Goal: Task Accomplishment & Management: Complete application form

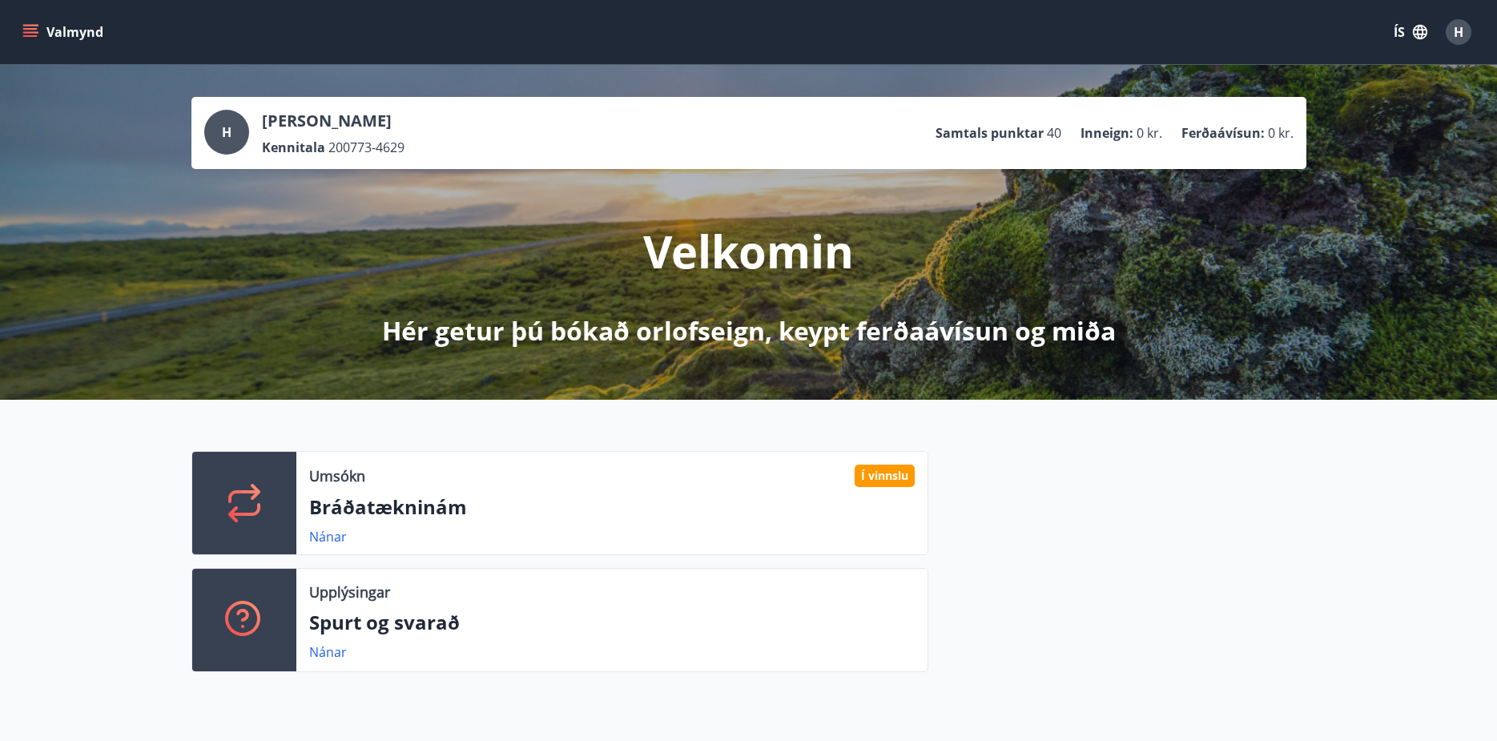
click at [31, 31] on icon "menu" at bounding box center [30, 32] width 16 height 16
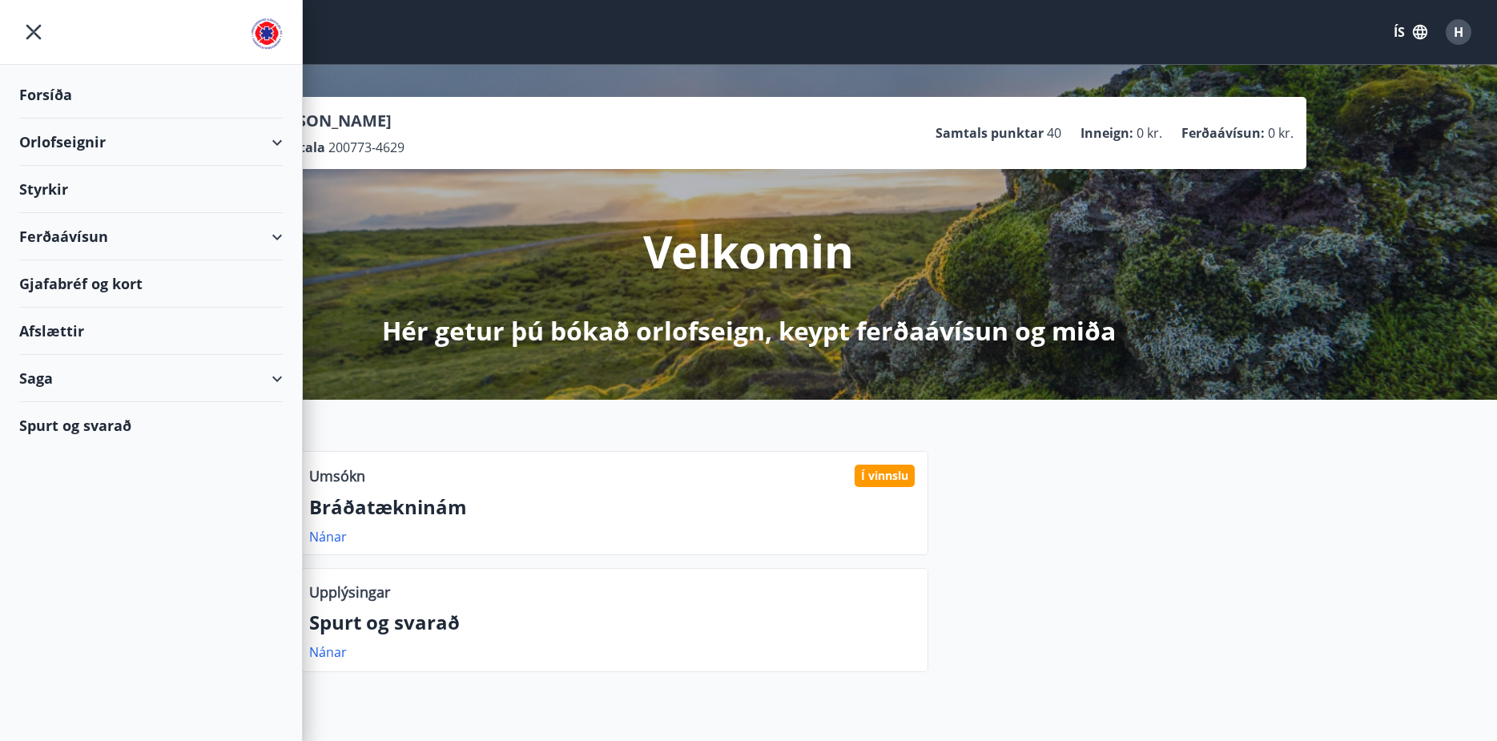
click at [59, 119] on div "Styrkir" at bounding box center [151, 94] width 264 height 47
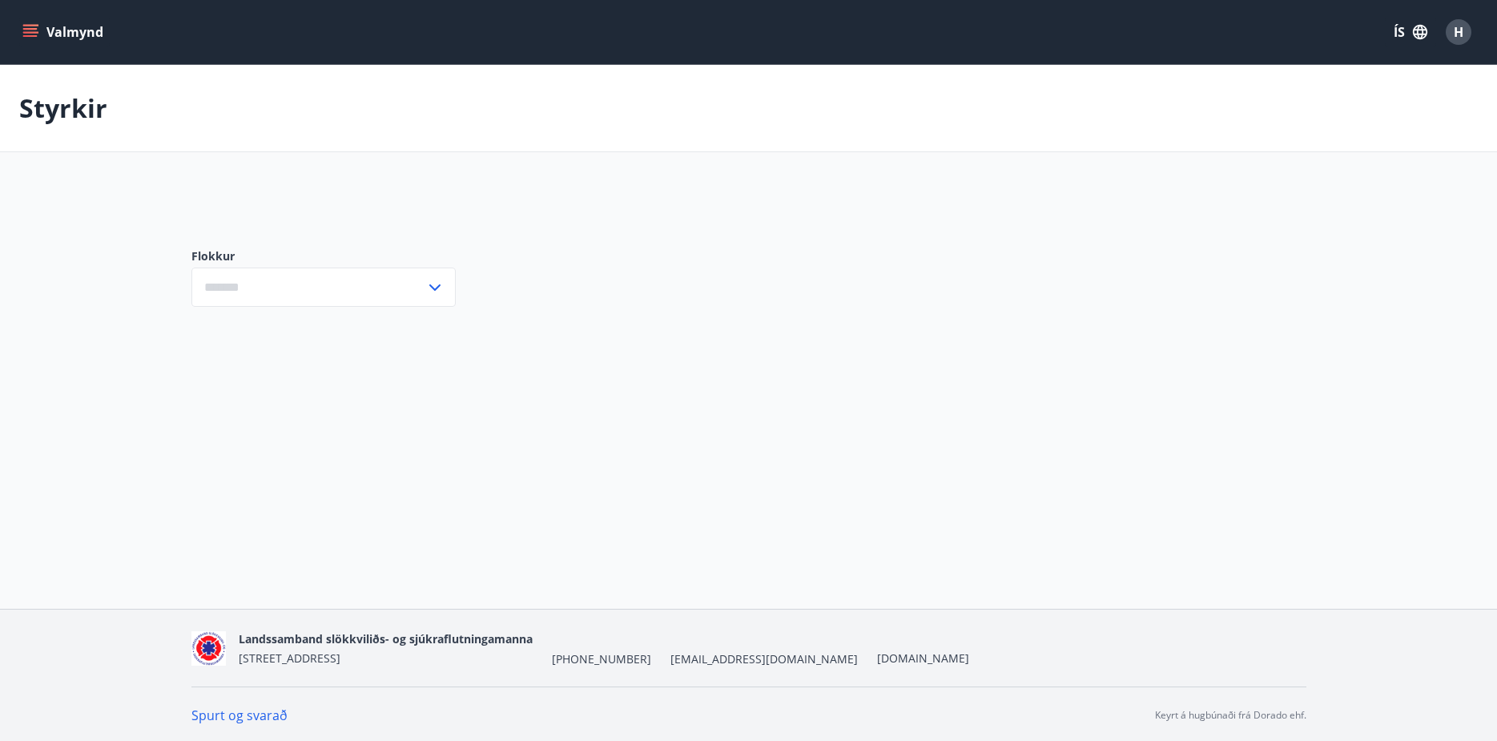
type input "***"
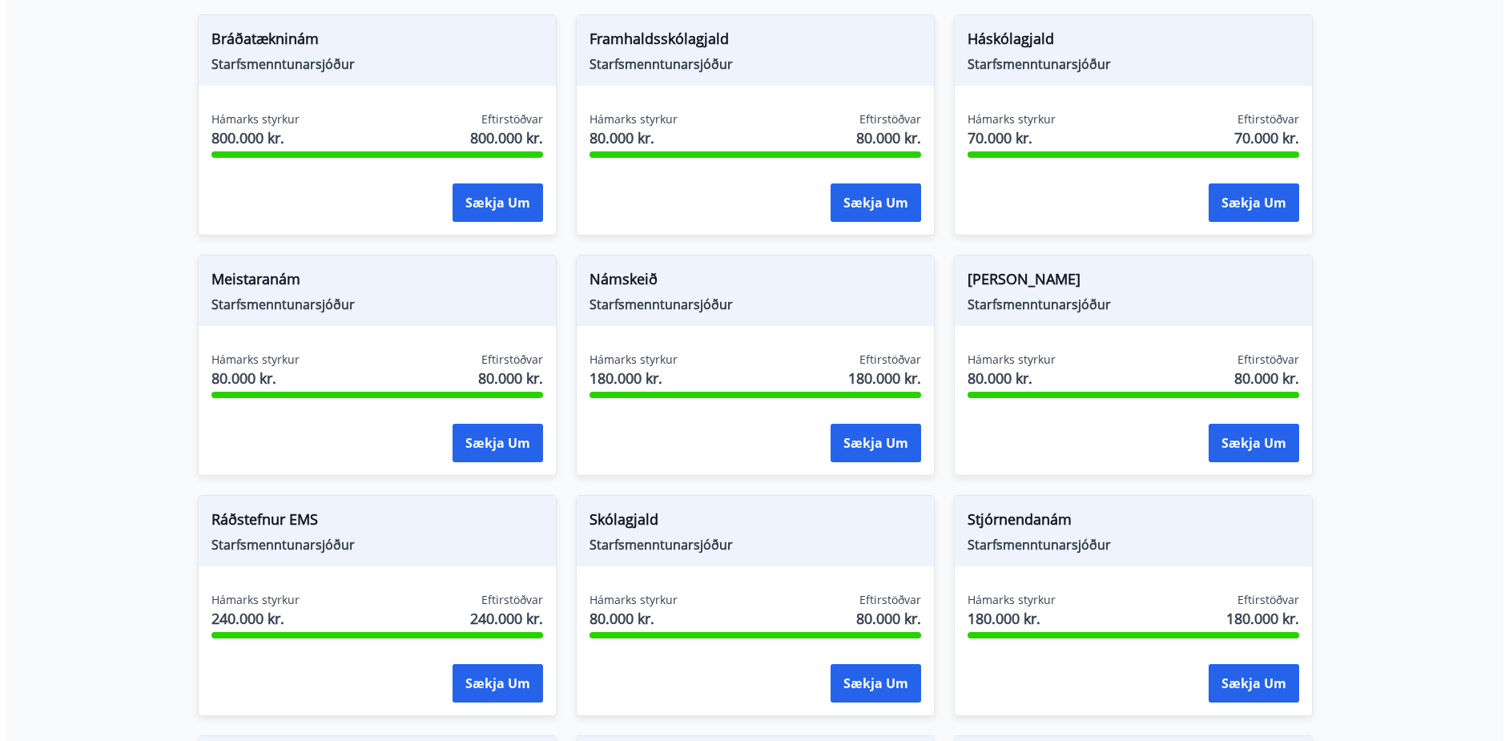
scroll to position [320, 0]
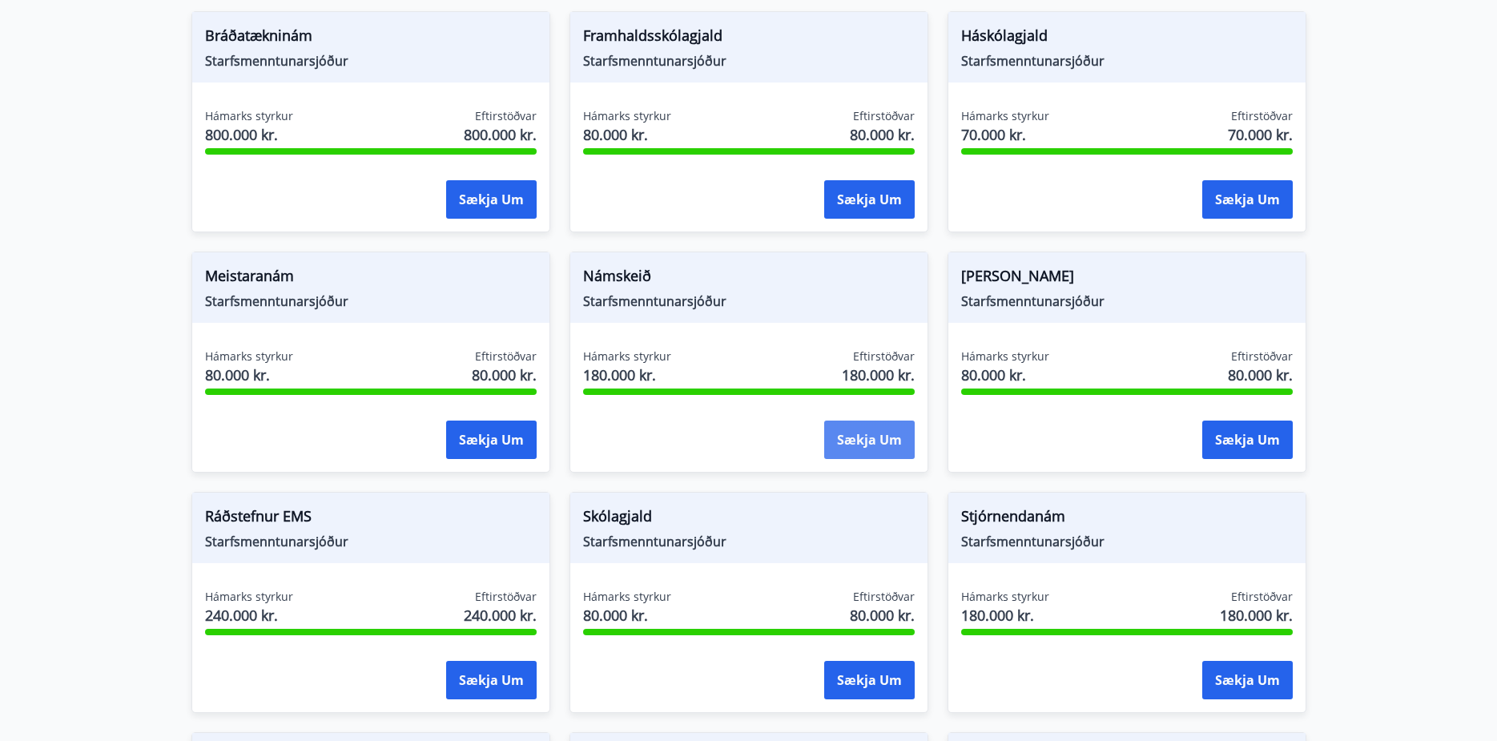
click at [867, 441] on button "Sækja um" at bounding box center [869, 440] width 91 height 38
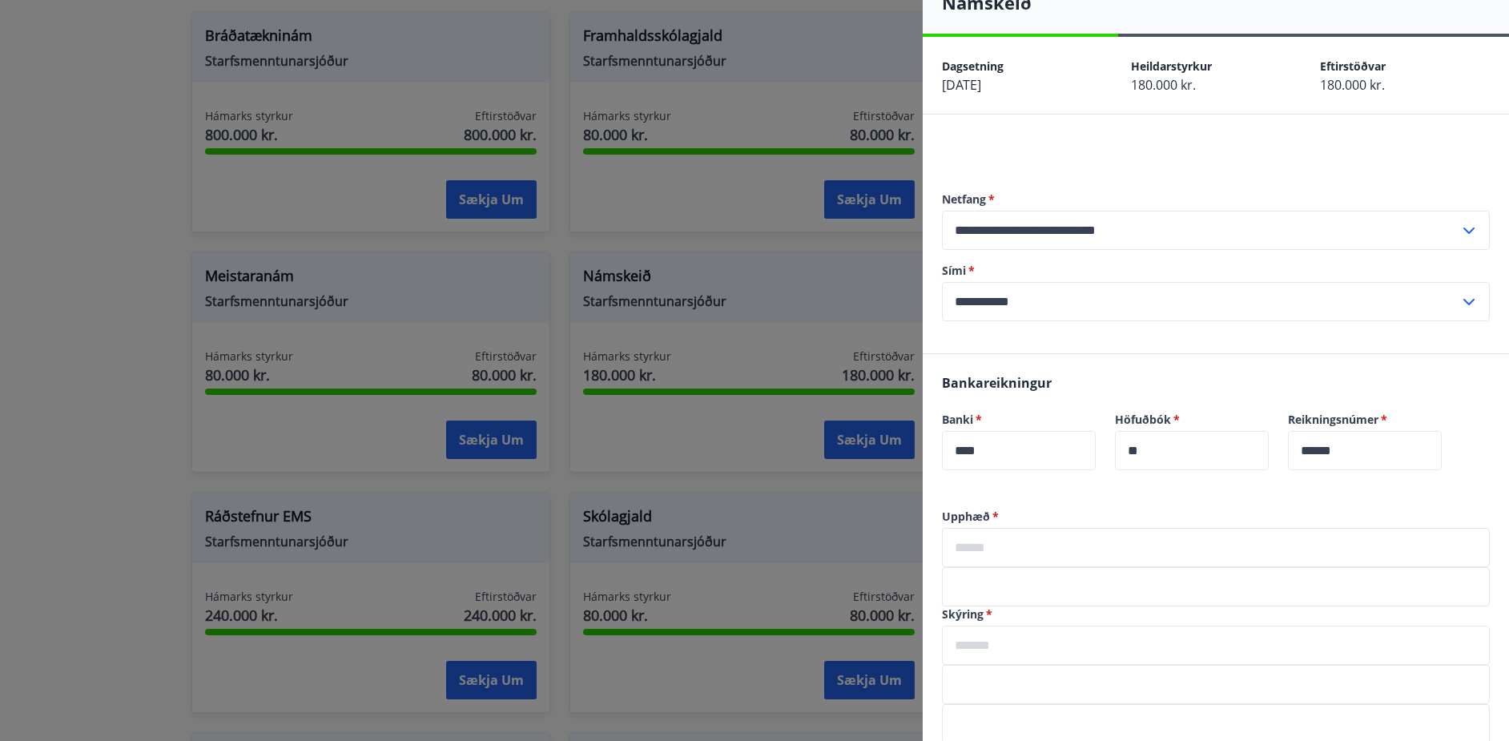
scroll to position [187, 0]
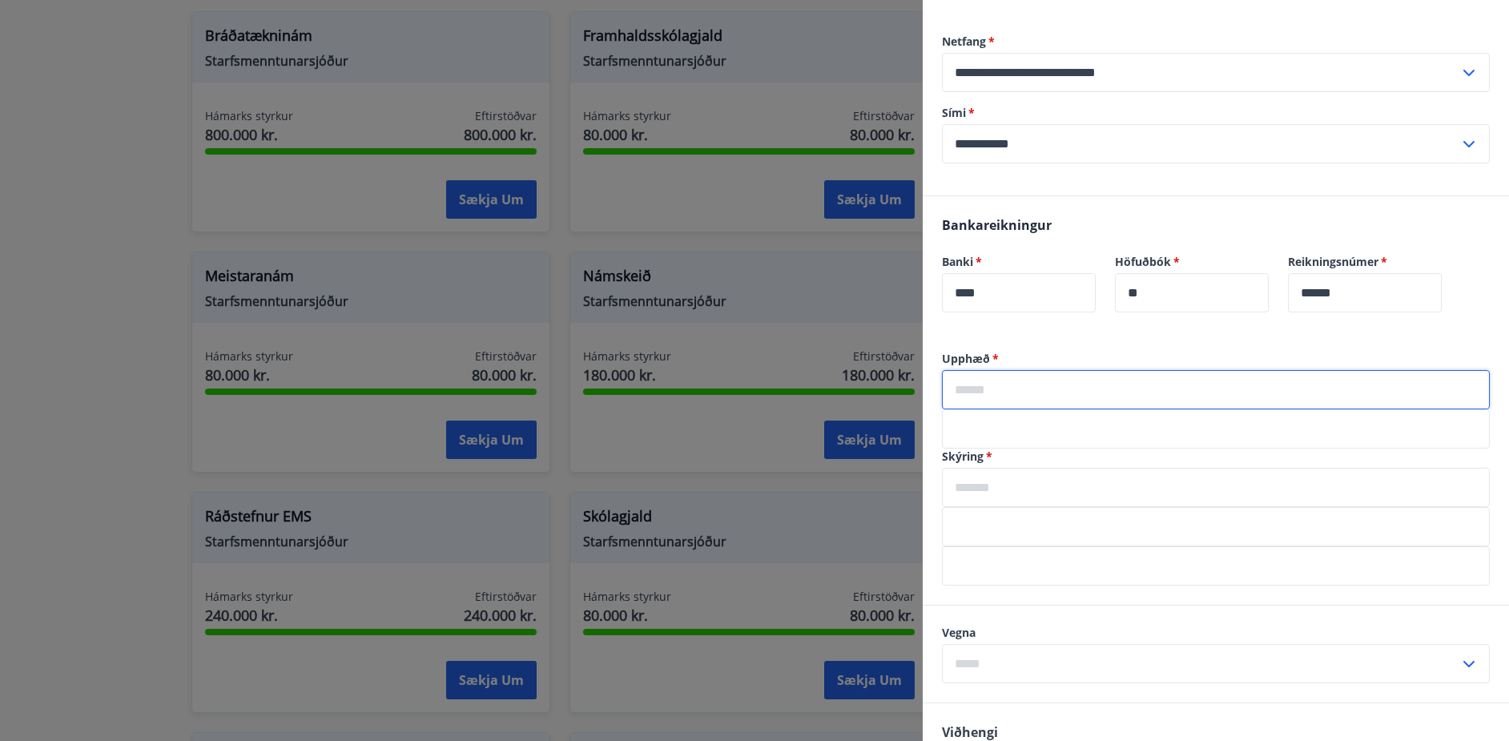
click at [1022, 388] on input "text" at bounding box center [1216, 389] width 548 height 39
type input "******"
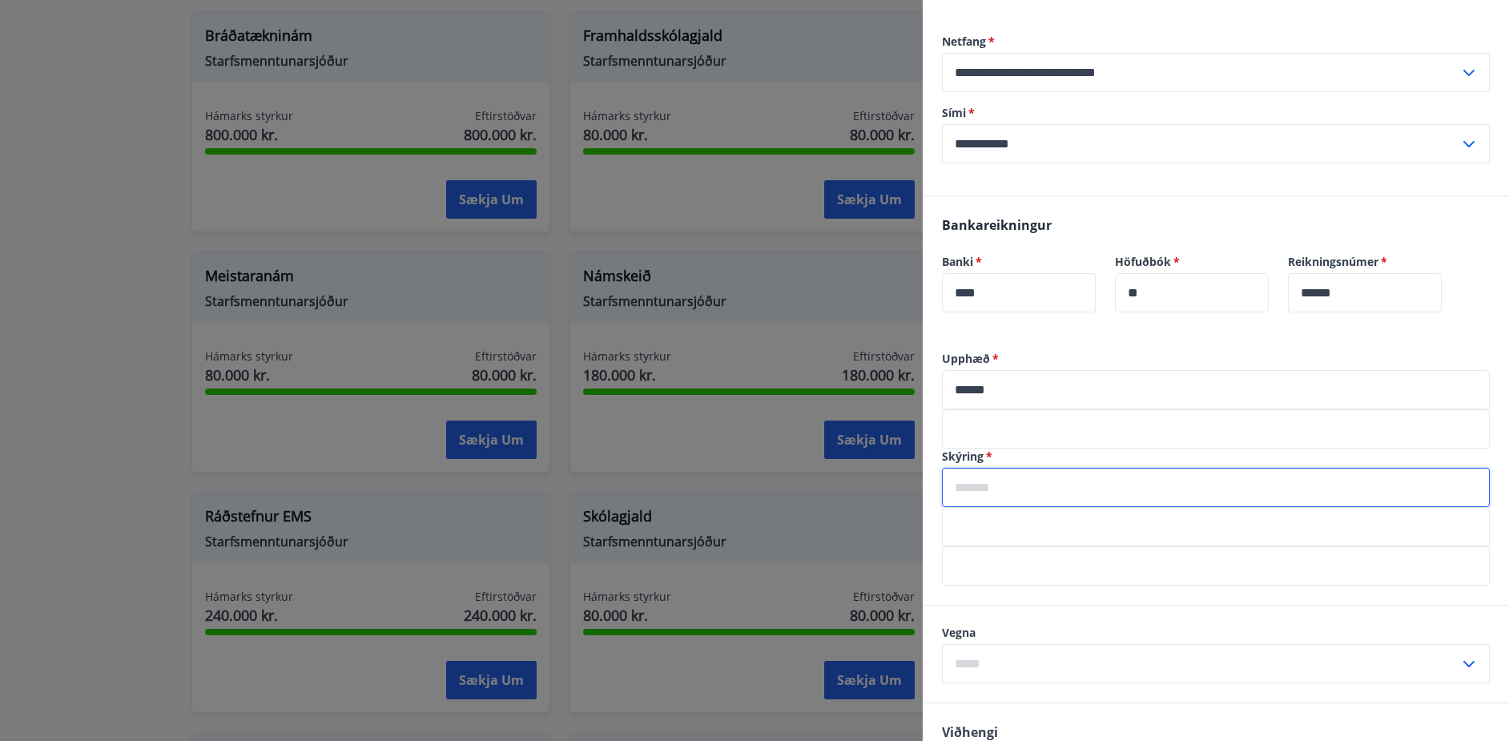
click at [1015, 494] on input "text" at bounding box center [1216, 487] width 548 height 39
type input "**********"
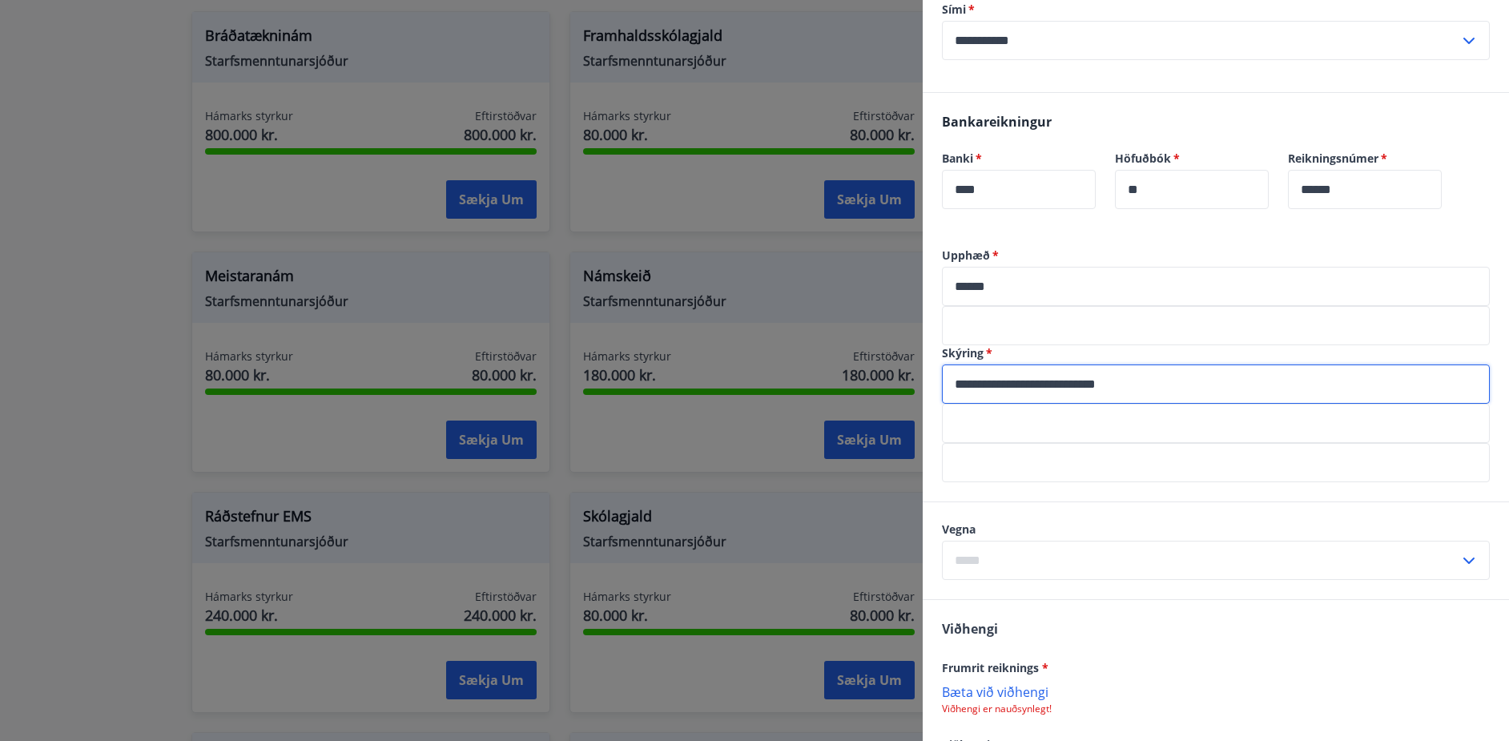
scroll to position [294, 0]
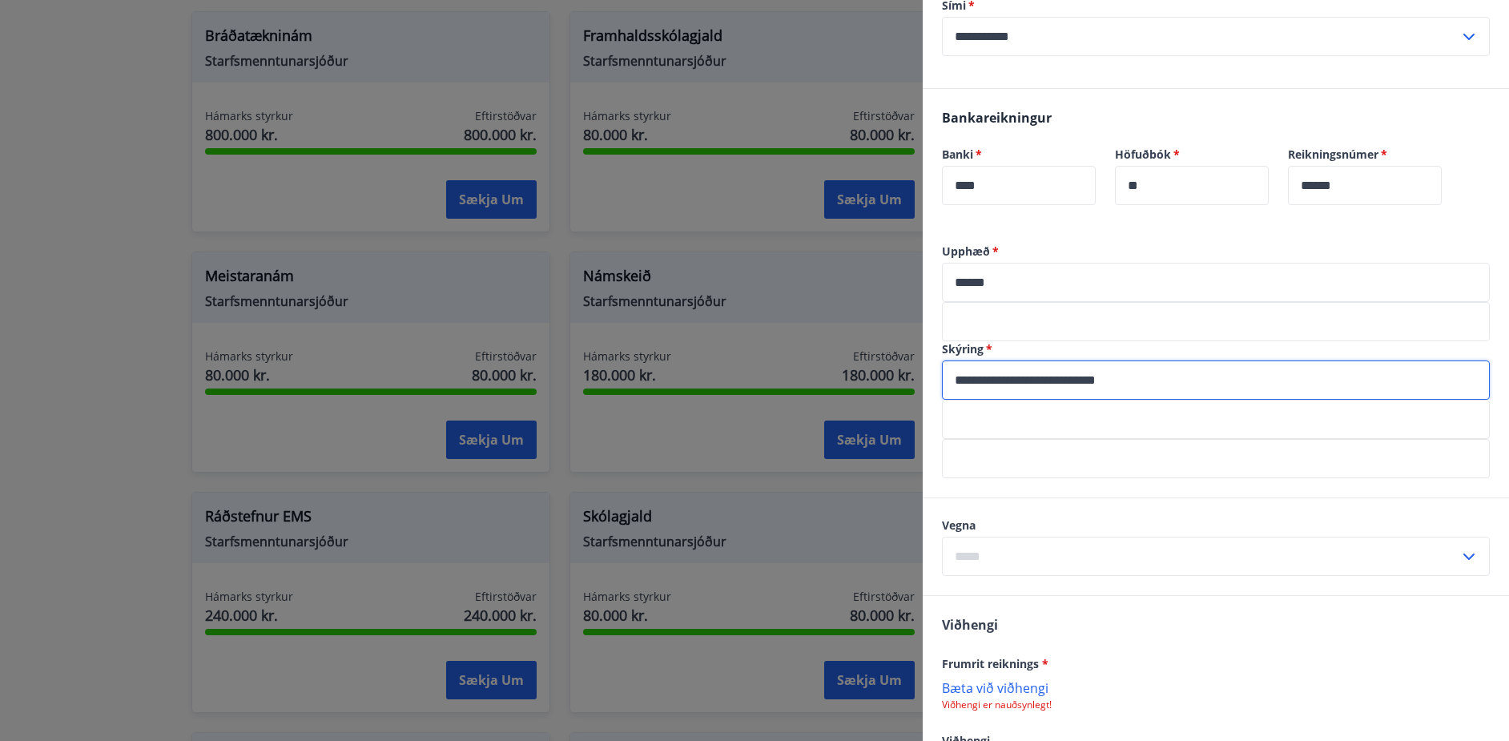
click at [989, 552] on input "text" at bounding box center [1201, 556] width 518 height 39
click at [985, 588] on li "Námskeið" at bounding box center [1216, 590] width 546 height 29
type input "********"
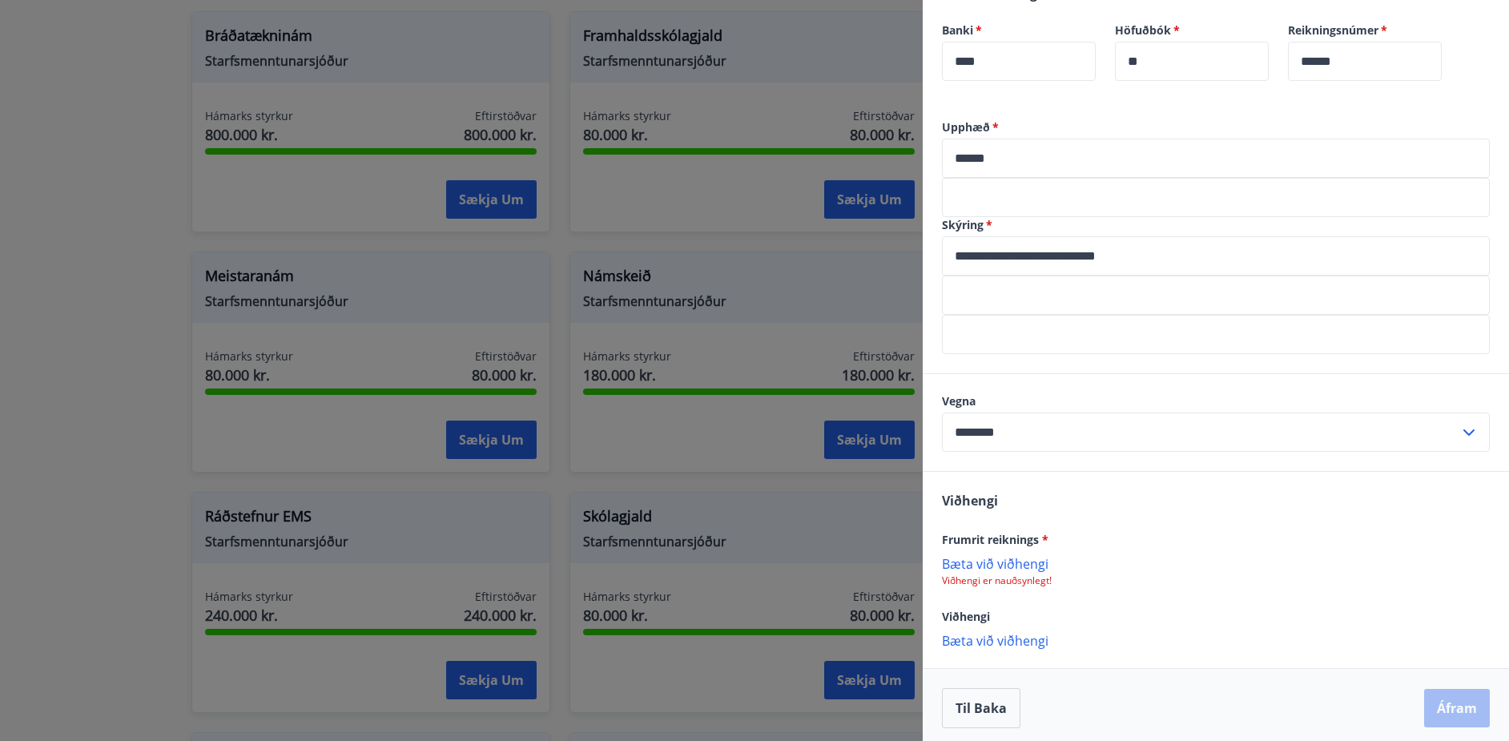
scroll to position [425, 0]
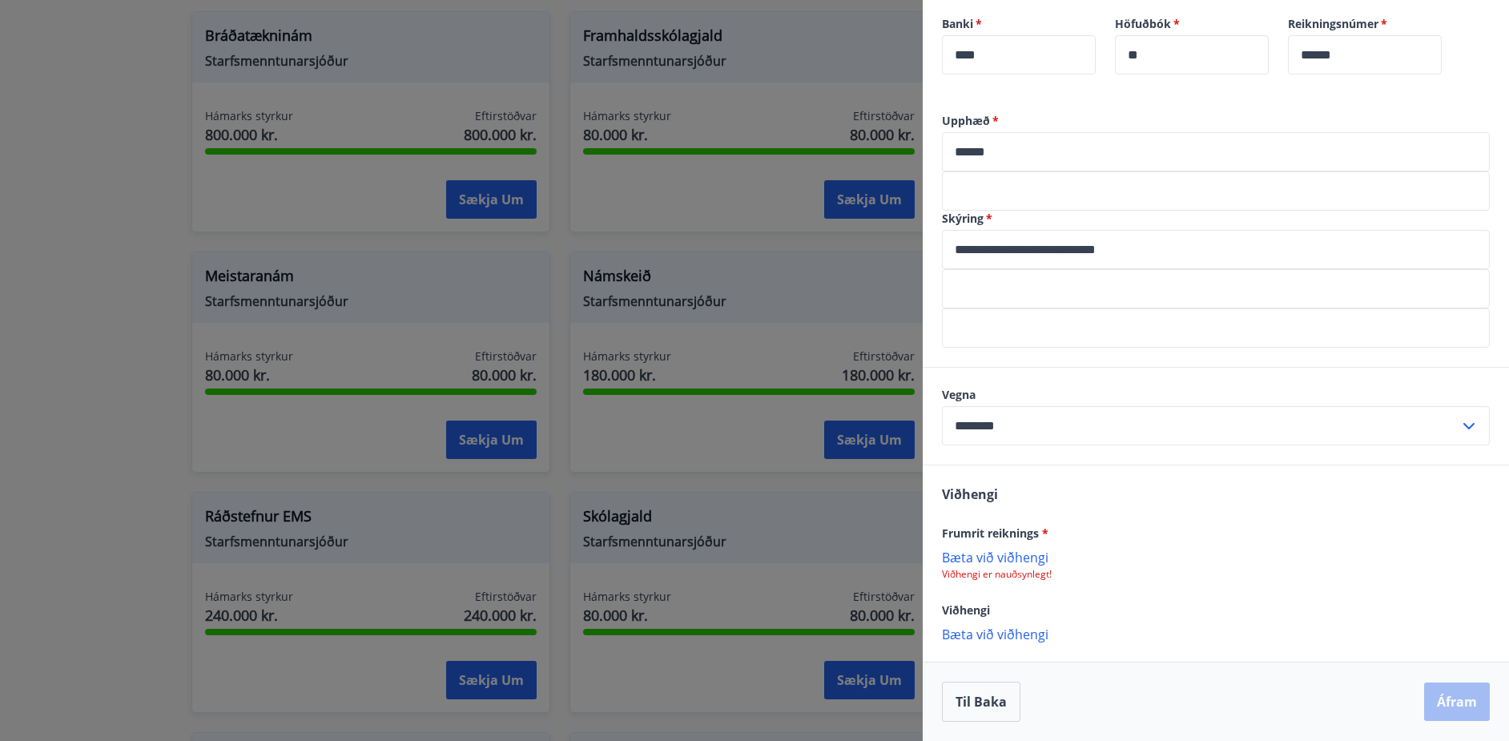
click at [1000, 557] on p "Bæta við viðhengi" at bounding box center [1216, 557] width 548 height 16
click at [1029, 633] on p "Bæta við viðhengi" at bounding box center [1216, 635] width 548 height 16
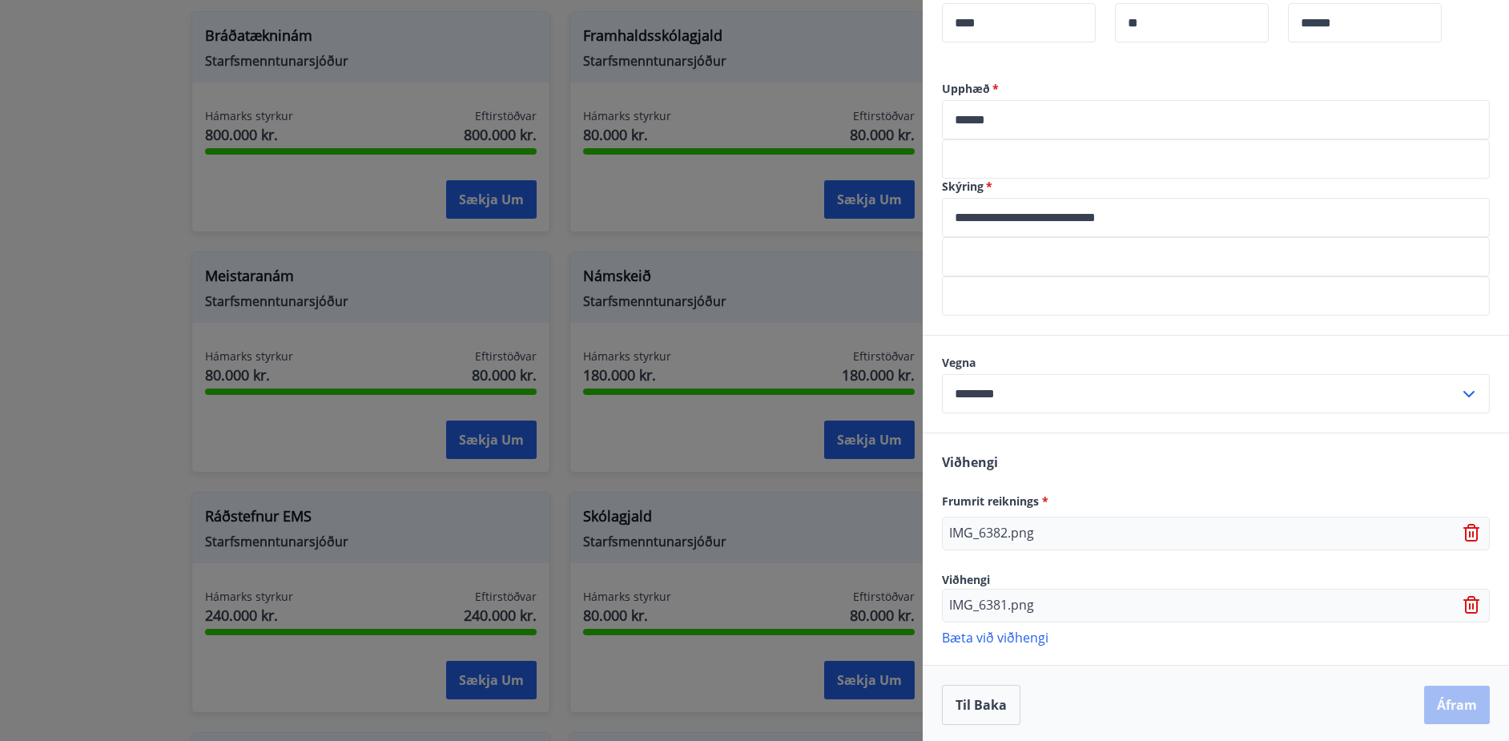
scroll to position [460, 0]
click at [1446, 704] on div "Til baka Áfram" at bounding box center [1216, 702] width 548 height 40
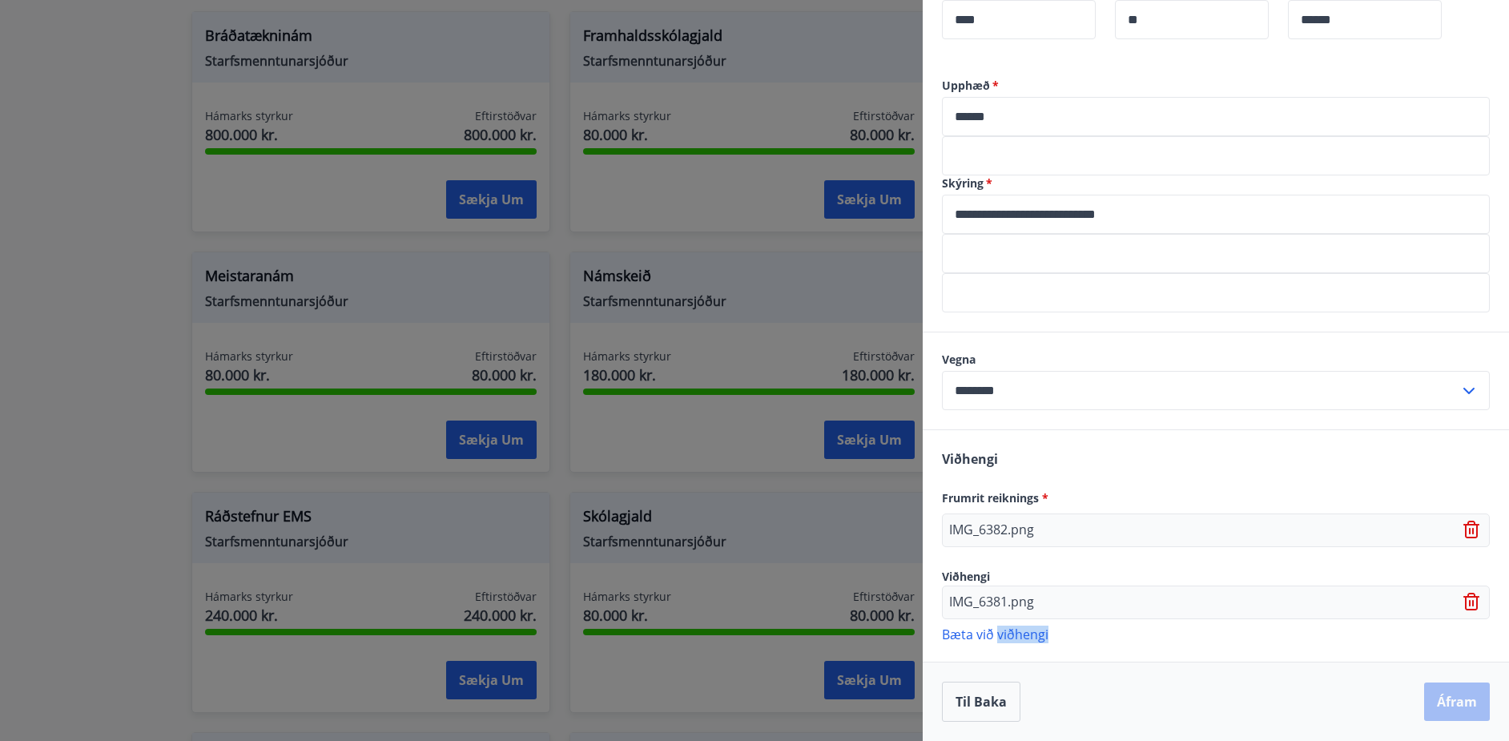
click at [1446, 704] on div "Til baka Áfram" at bounding box center [1216, 702] width 548 height 40
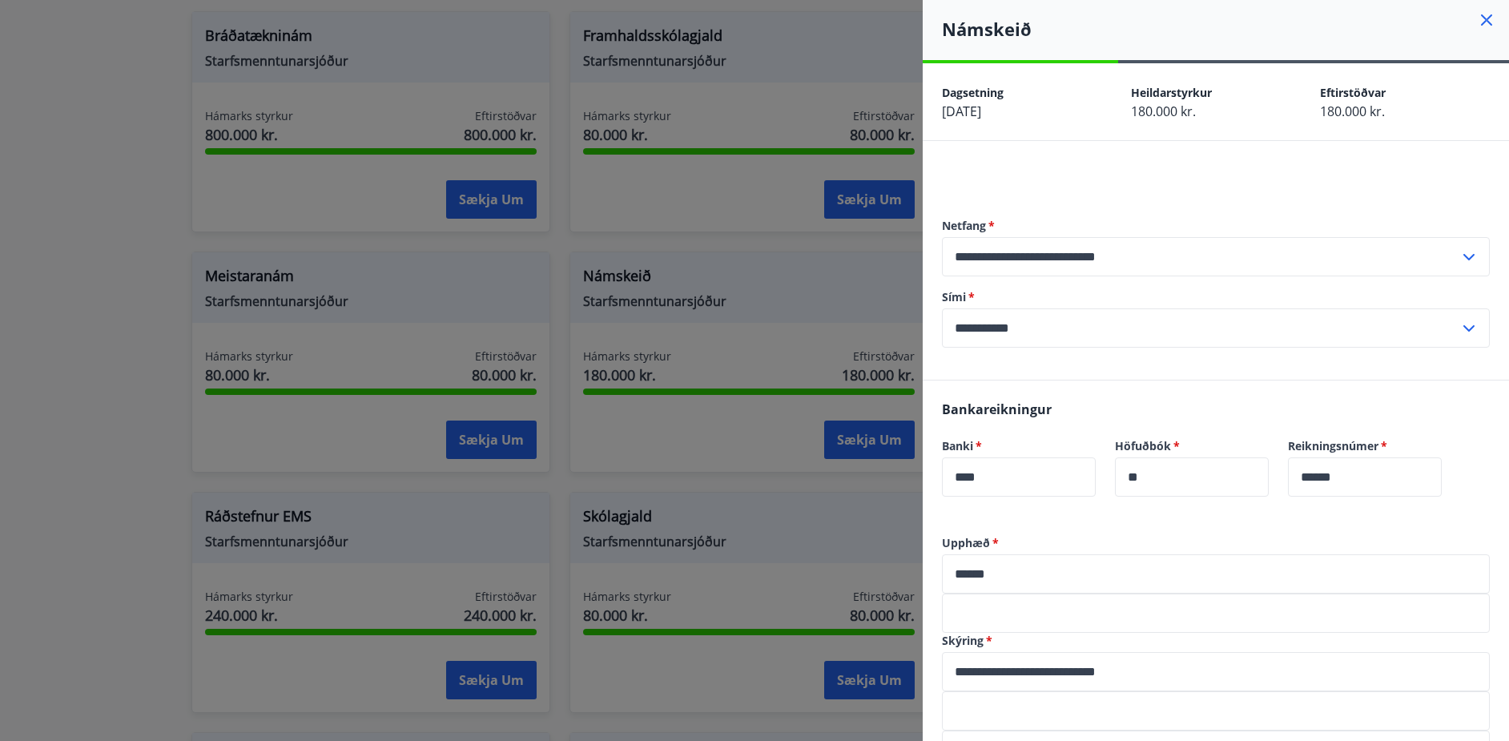
scroll to position [0, 0]
click at [1038, 322] on input "**********" at bounding box center [1201, 330] width 518 height 39
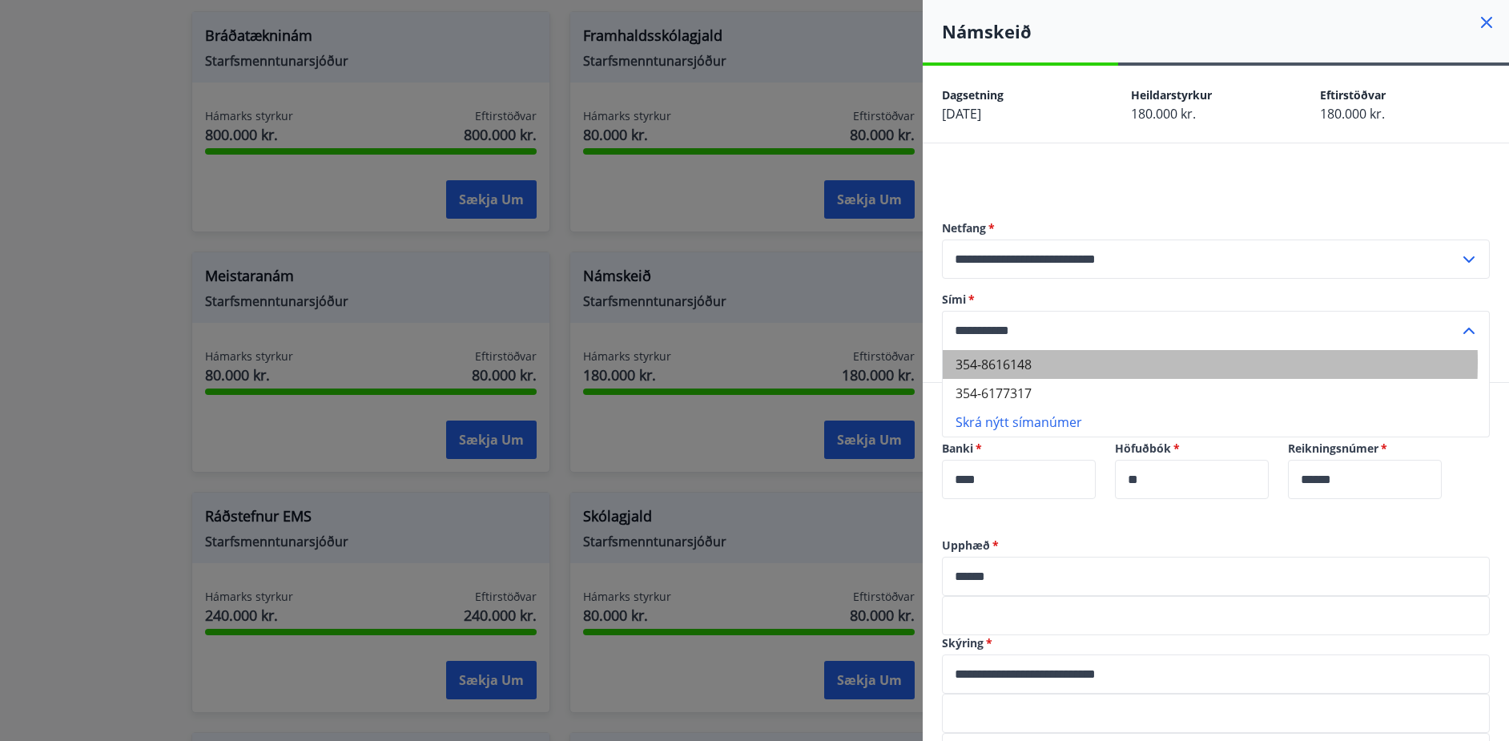
click at [1026, 362] on li "354-8616148" at bounding box center [1216, 364] width 546 height 29
type input "**********"
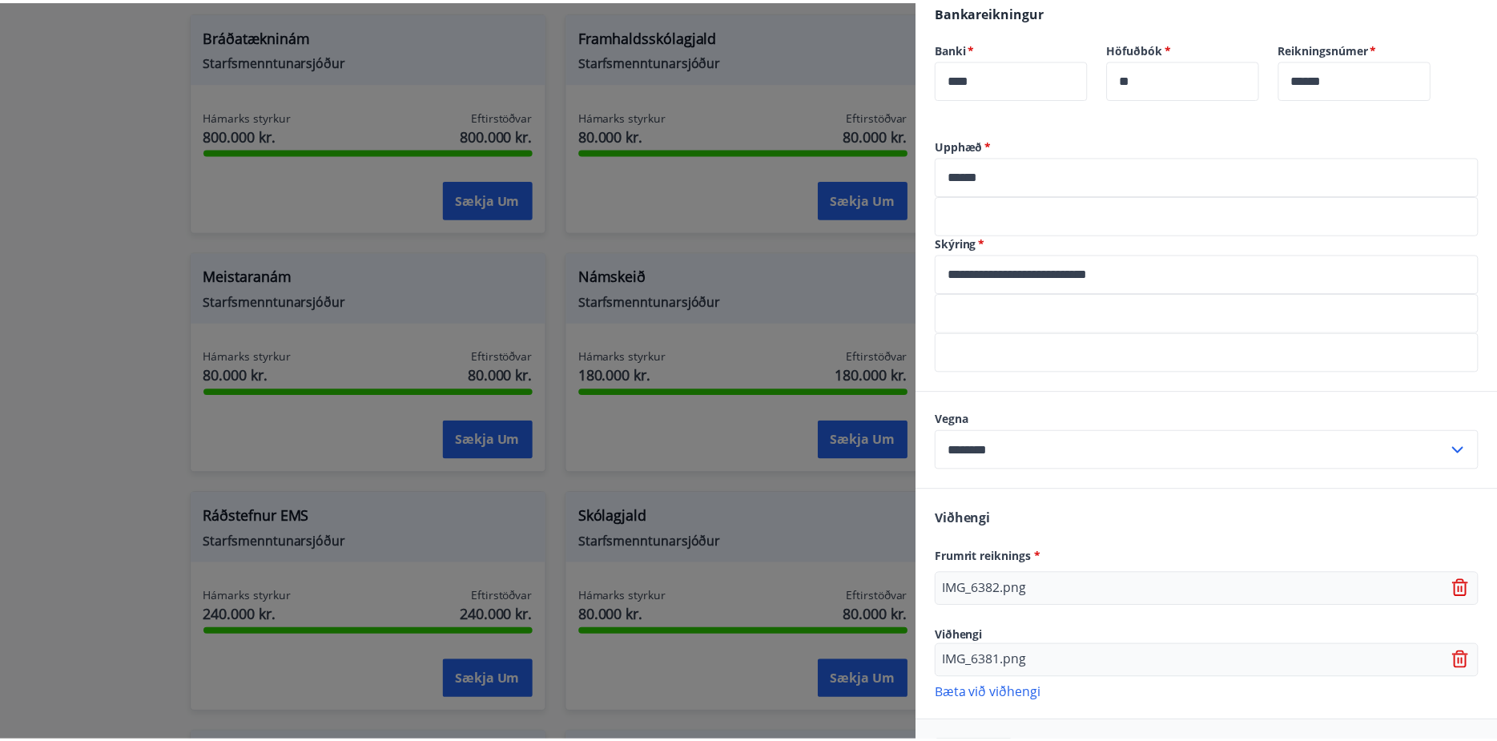
scroll to position [460, 0]
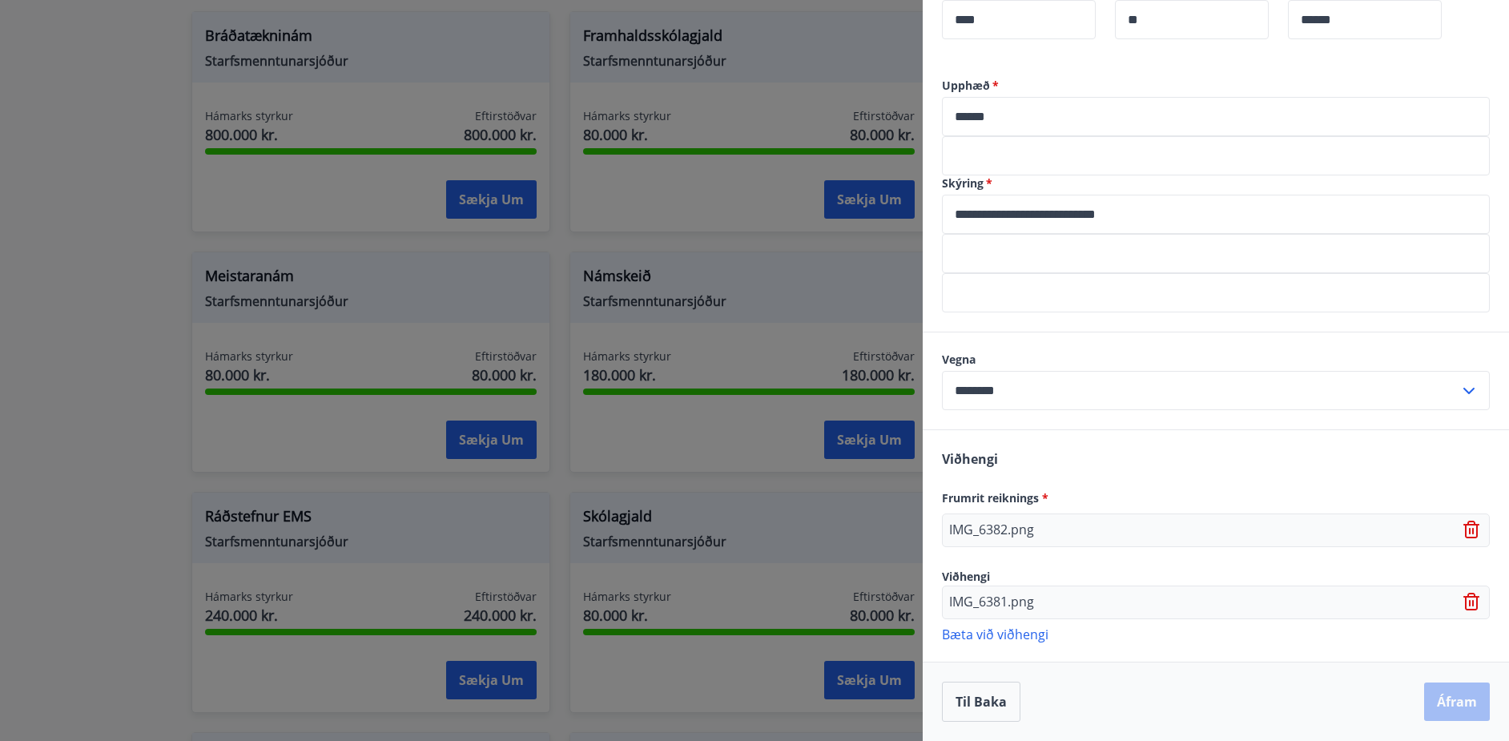
click at [1457, 699] on div "Til baka Áfram" at bounding box center [1216, 702] width 548 height 40
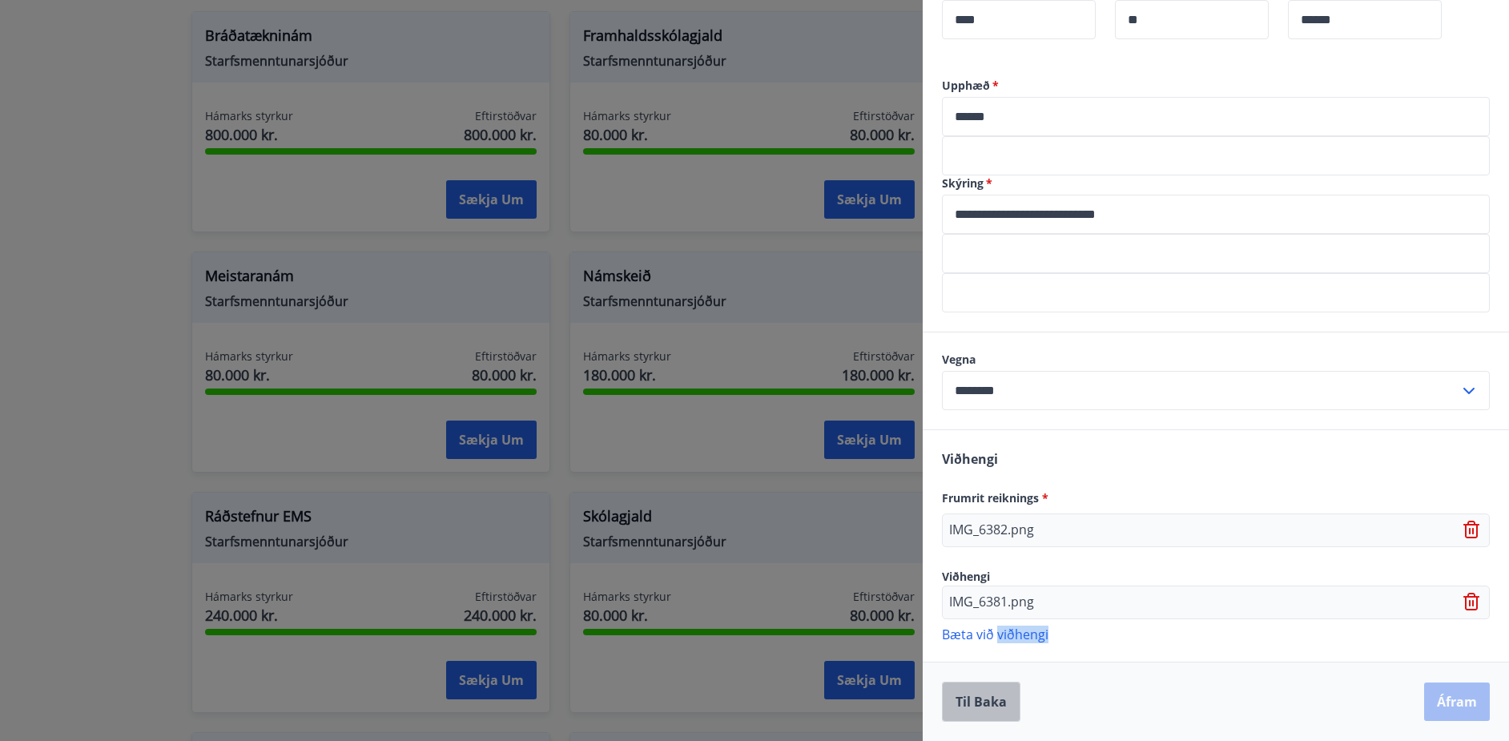
click at [977, 699] on button "Til baka" at bounding box center [981, 702] width 79 height 40
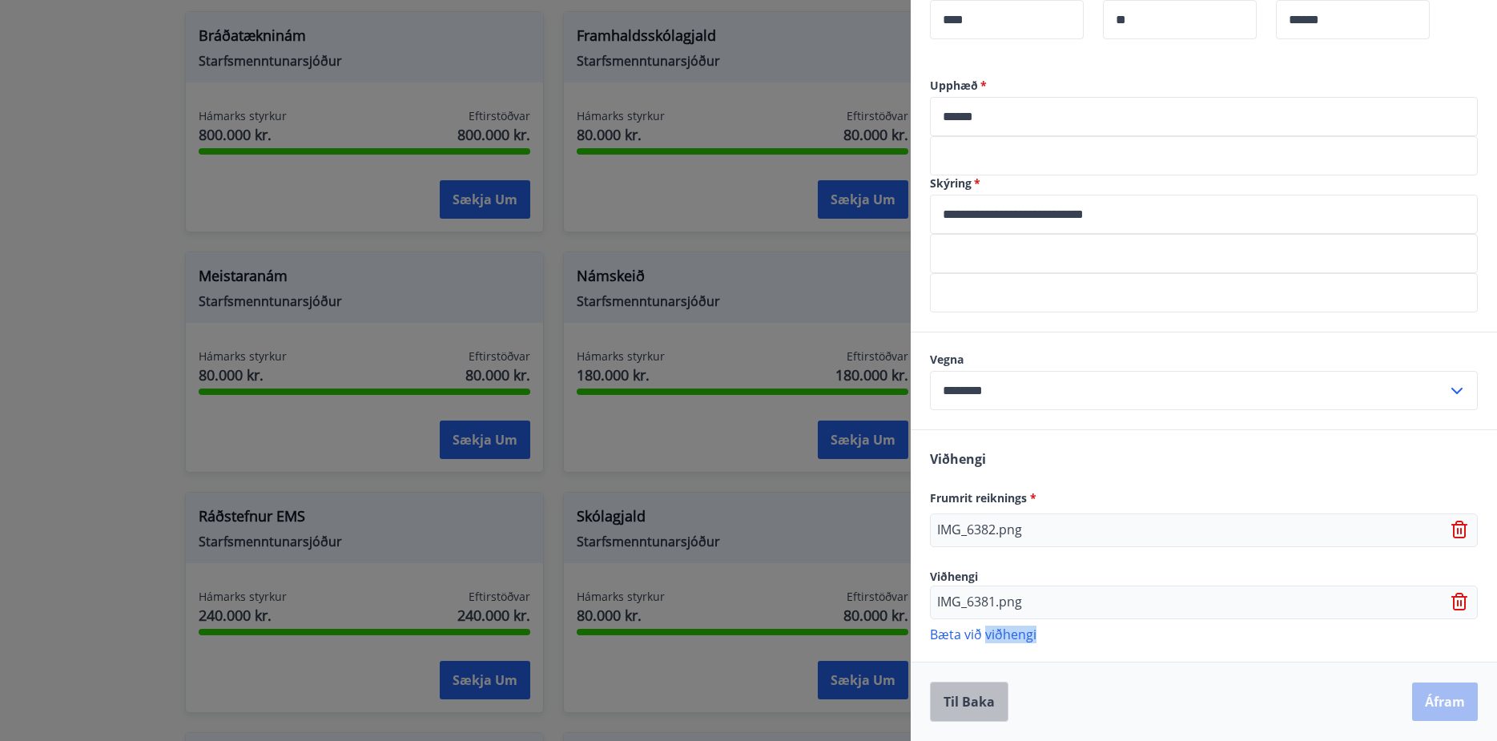
scroll to position [0, 0]
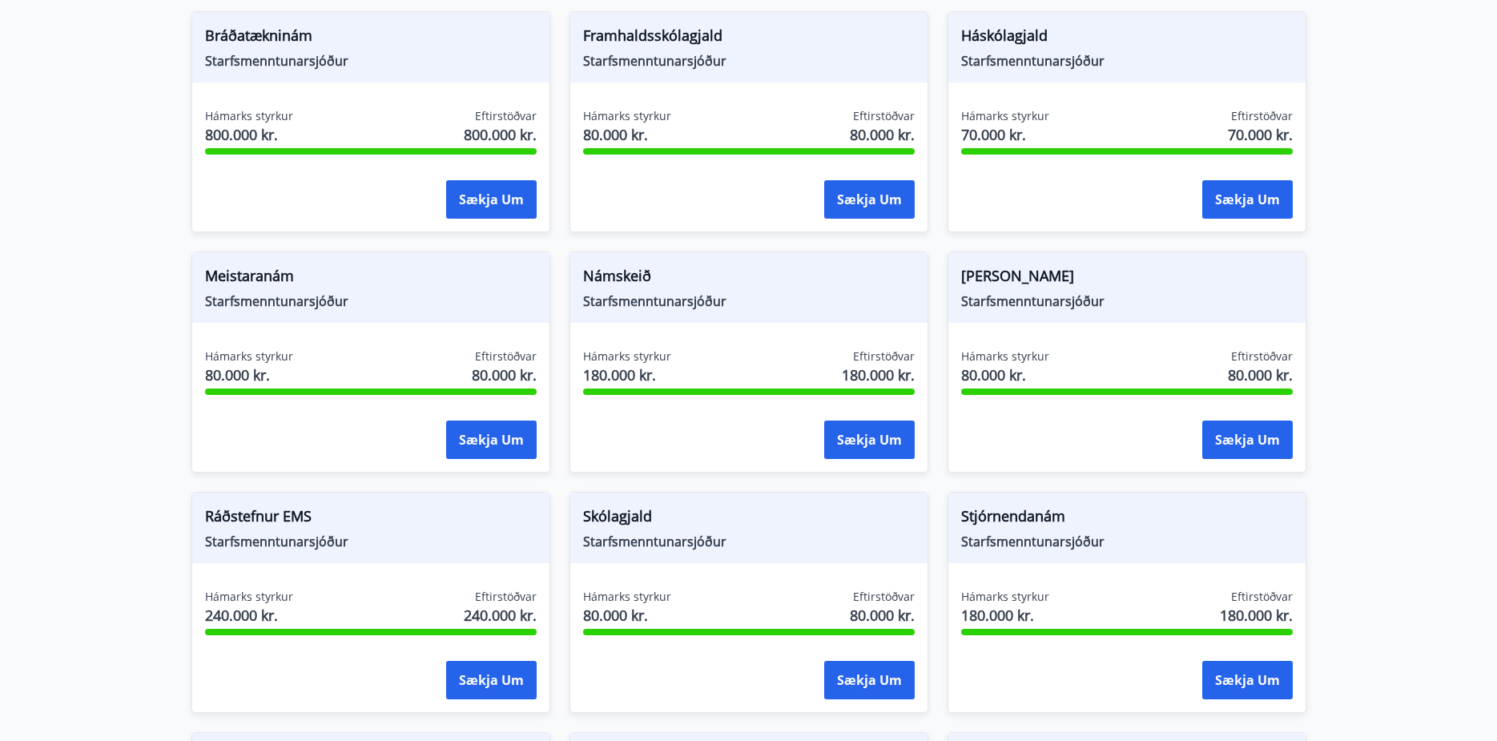
click at [629, 274] on span "Námskeið" at bounding box center [749, 278] width 332 height 27
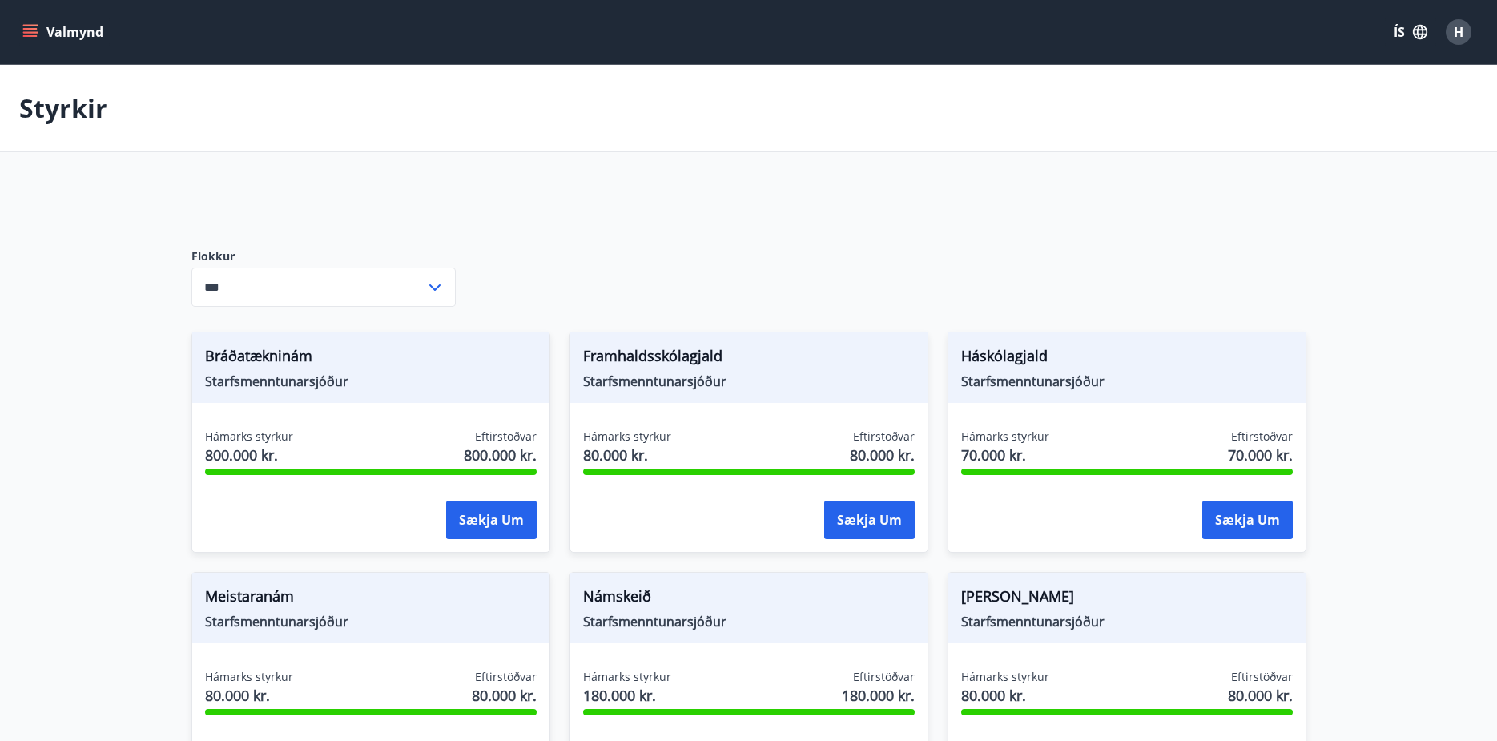
click at [426, 292] on icon at bounding box center [434, 287] width 19 height 19
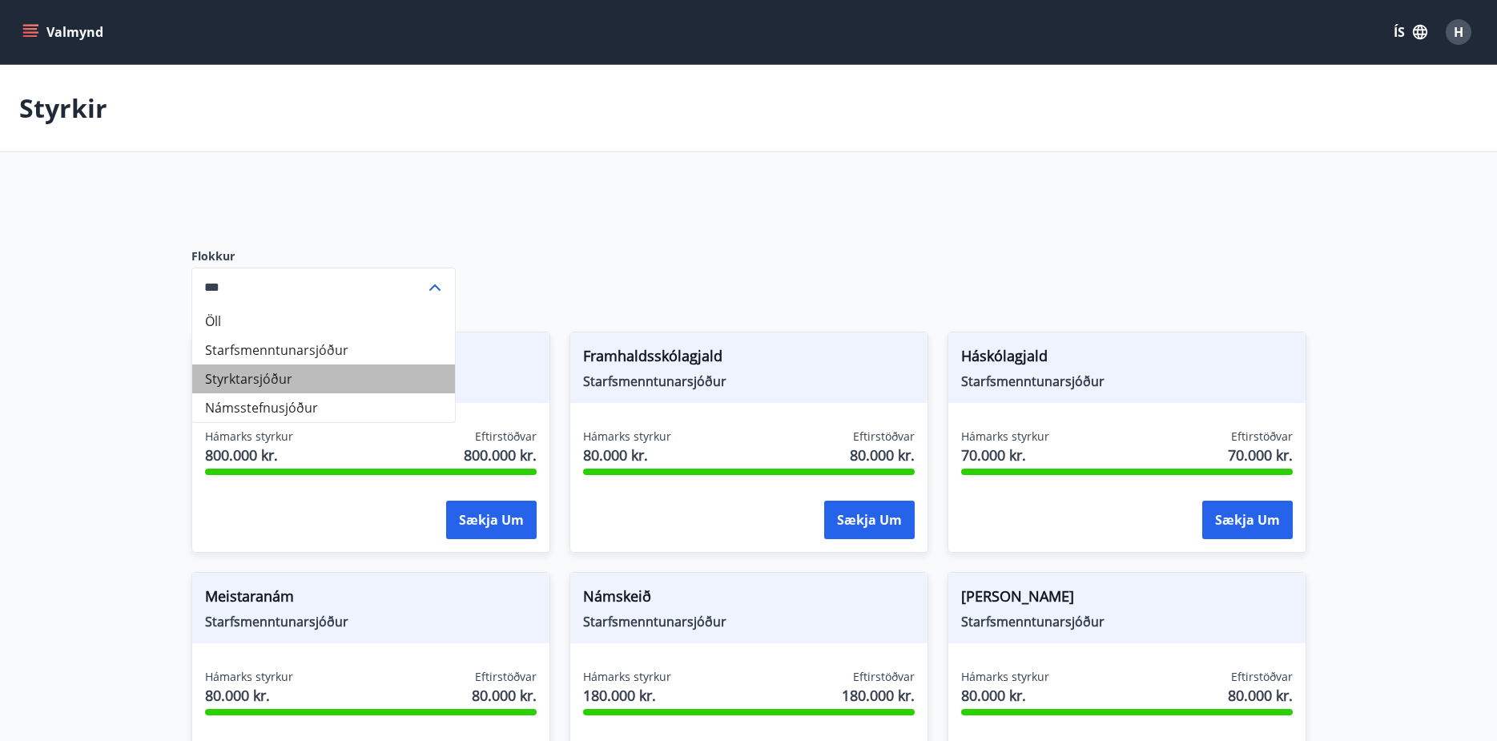
click at [294, 373] on li "Styrktarsjóður" at bounding box center [323, 379] width 263 height 29
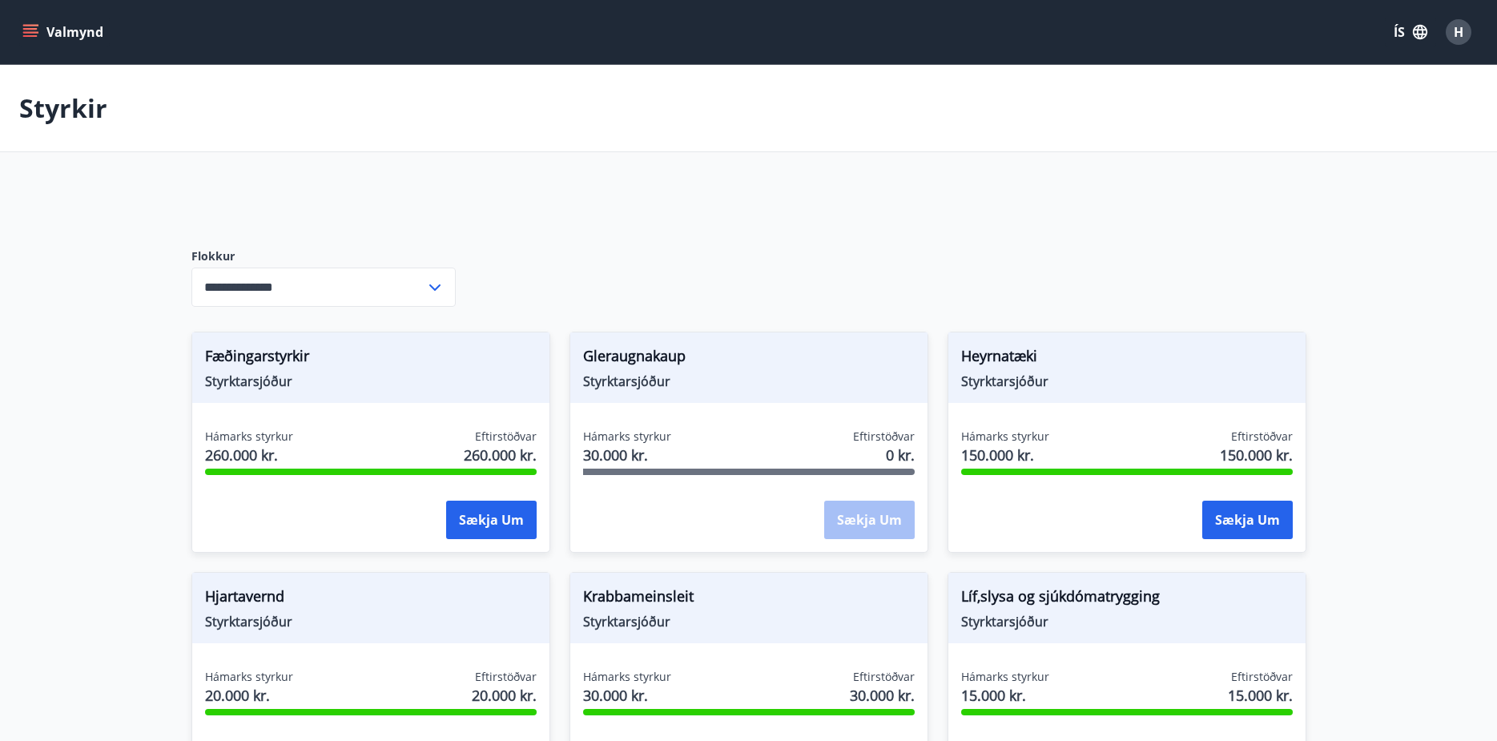
click at [437, 288] on icon at bounding box center [434, 287] width 11 height 6
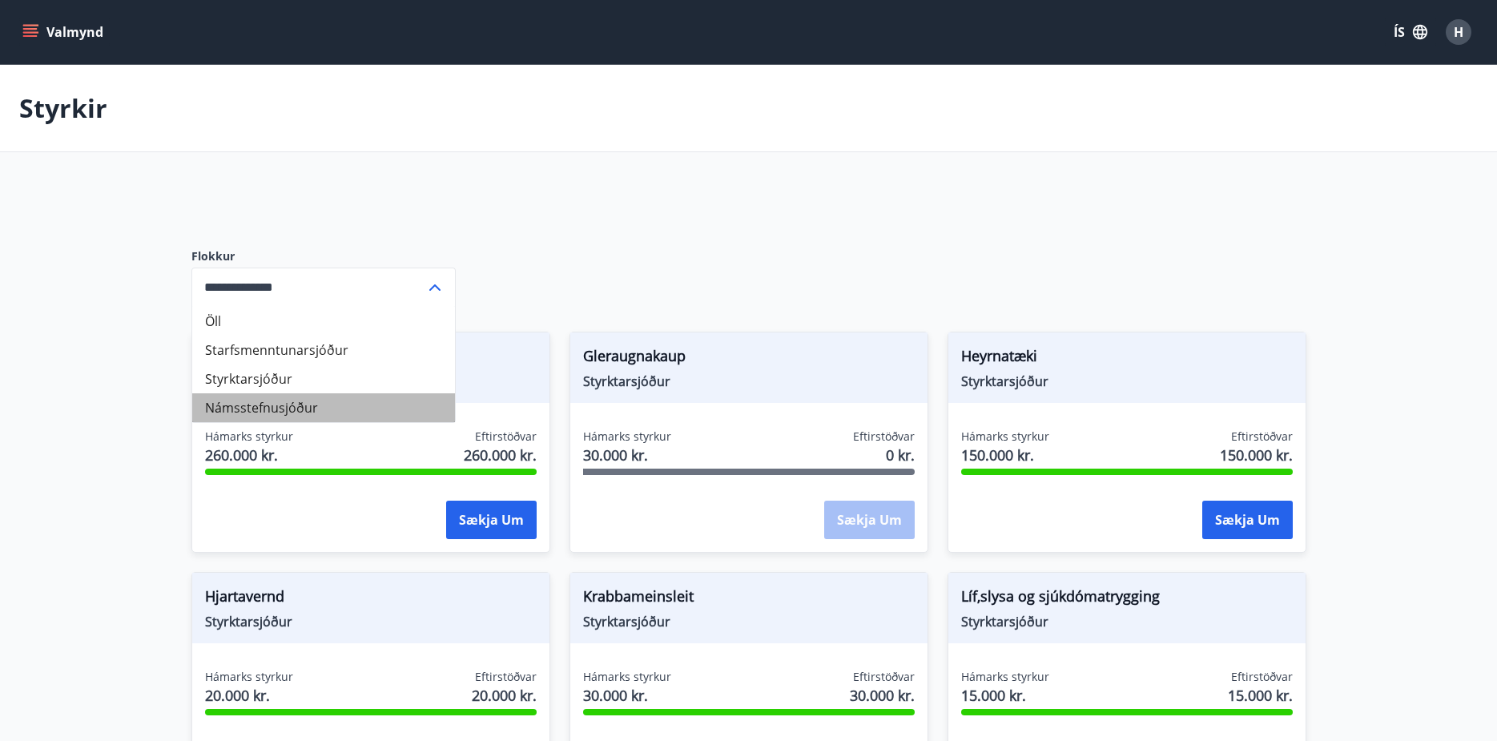
click at [296, 411] on li "Námsstefnusjóður" at bounding box center [323, 407] width 263 height 29
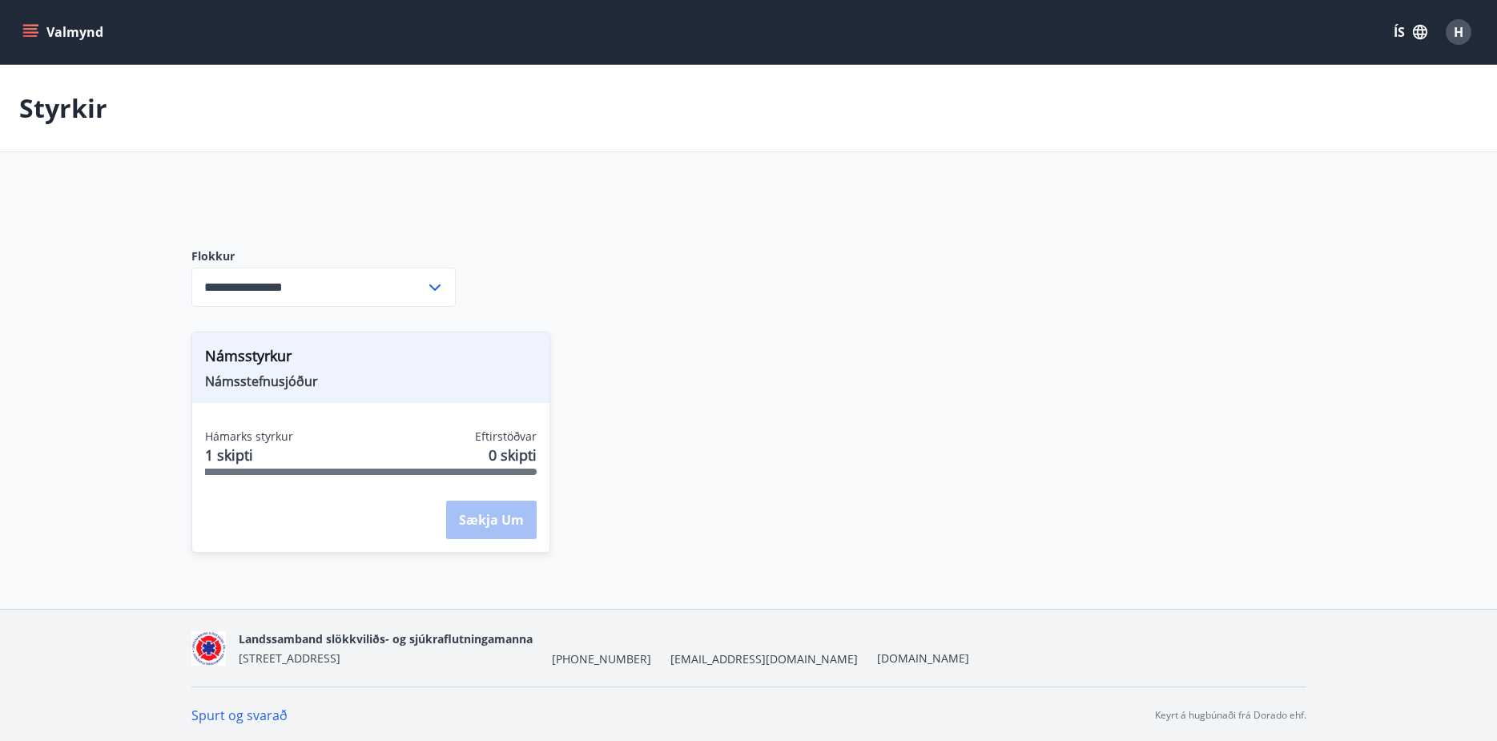
click at [482, 527] on div "Sækja um" at bounding box center [491, 521] width 91 height 40
click at [279, 377] on span "Námsstefnusjóður" at bounding box center [371, 382] width 332 height 18
click at [441, 278] on icon at bounding box center [434, 287] width 19 height 19
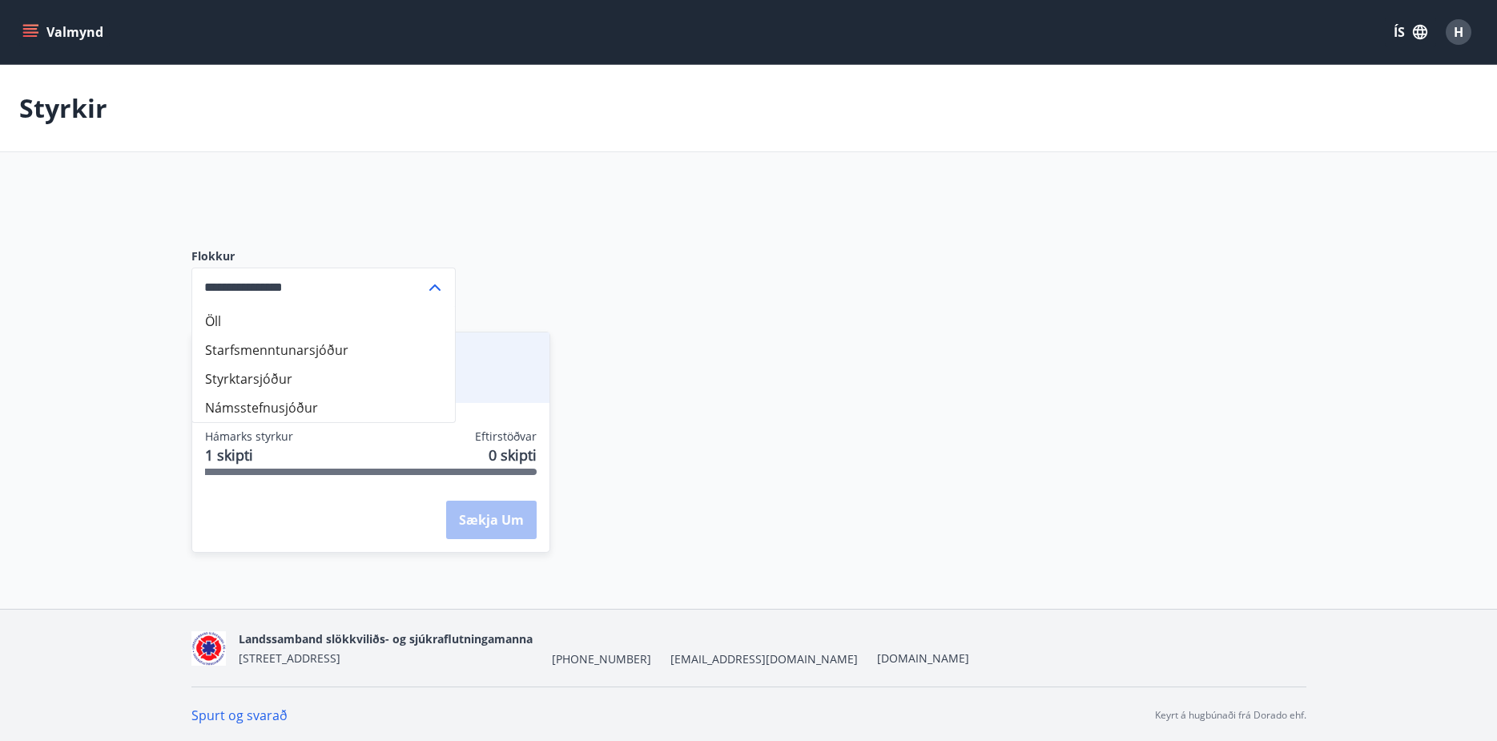
click at [321, 348] on li "Starfsmenntunarsjóður" at bounding box center [323, 350] width 263 height 29
type input "**********"
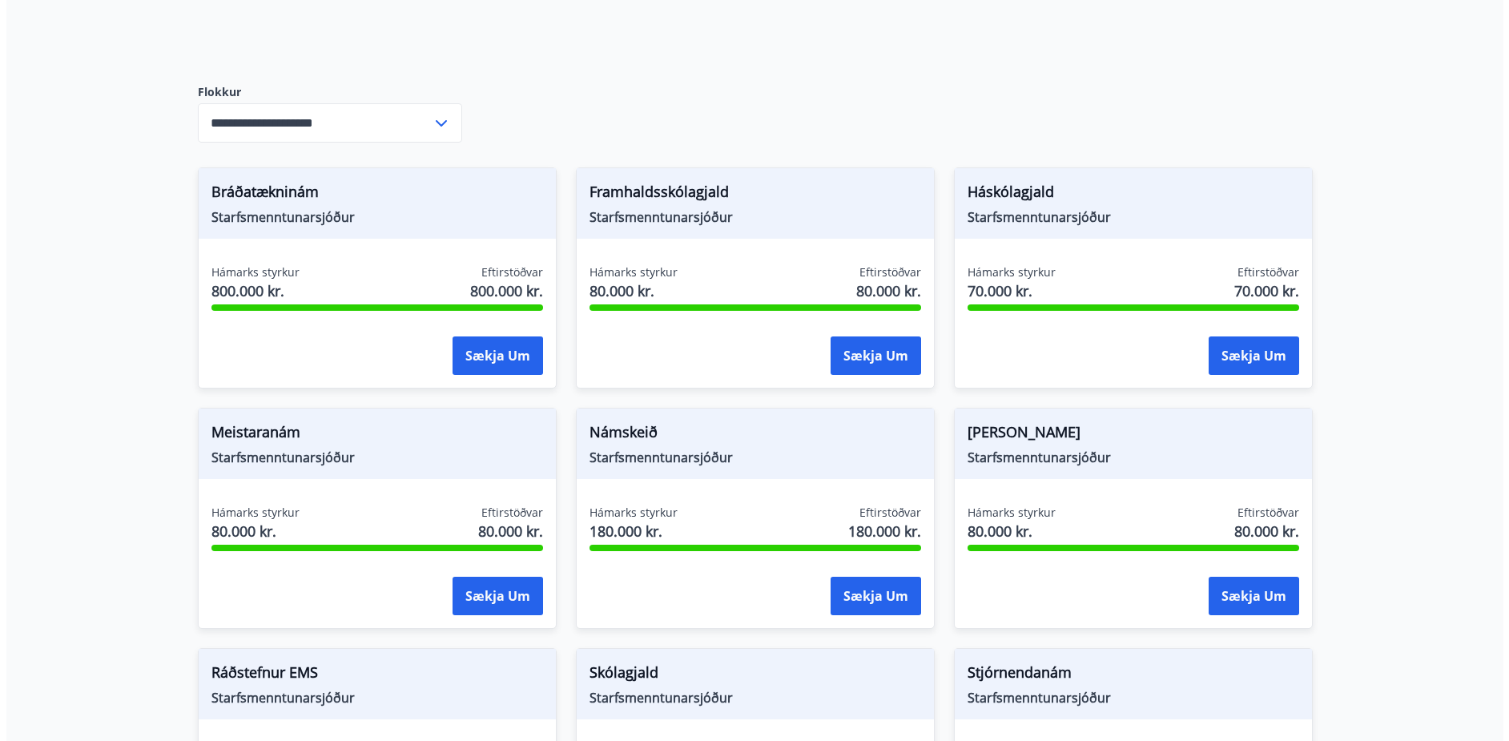
scroll to position [240, 0]
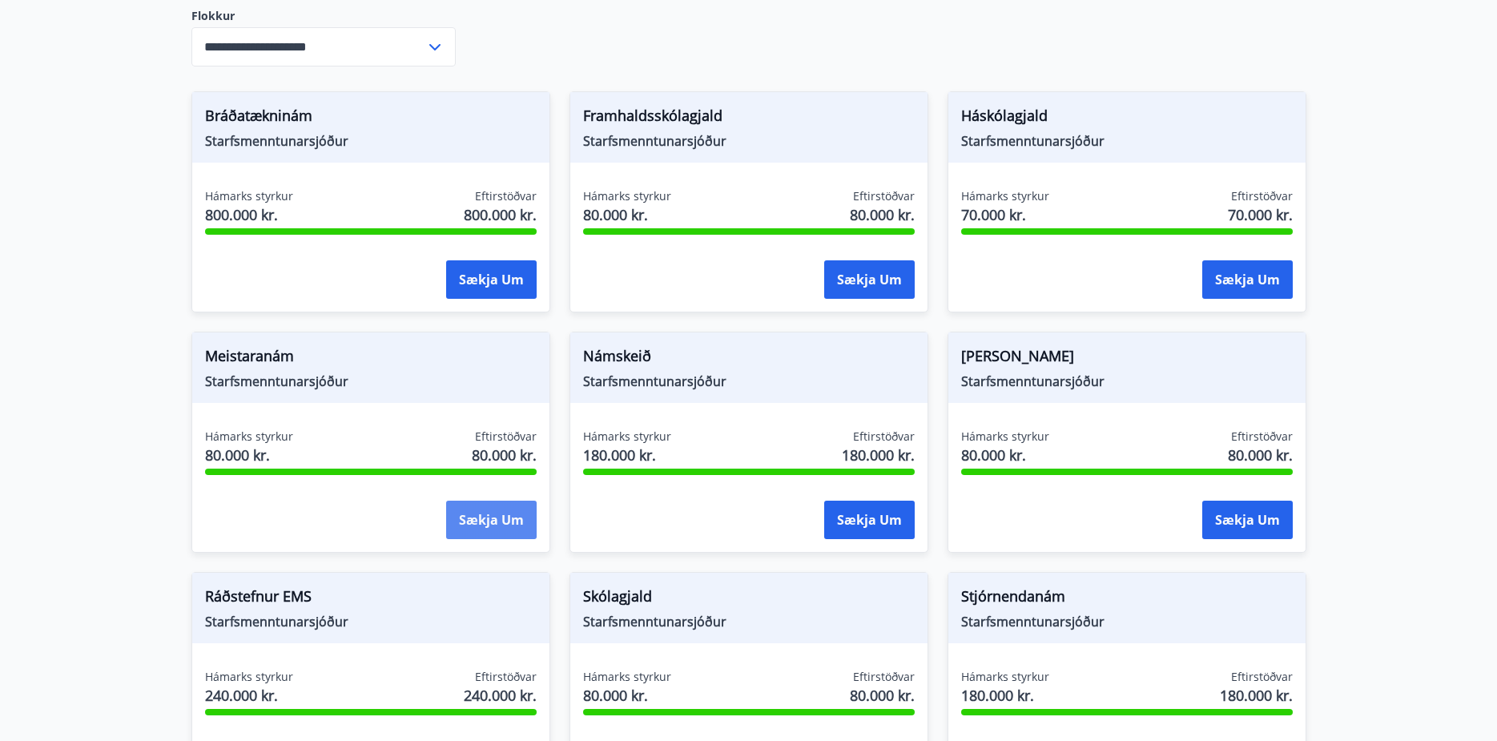
click at [515, 510] on button "Sækja um" at bounding box center [491, 520] width 91 height 38
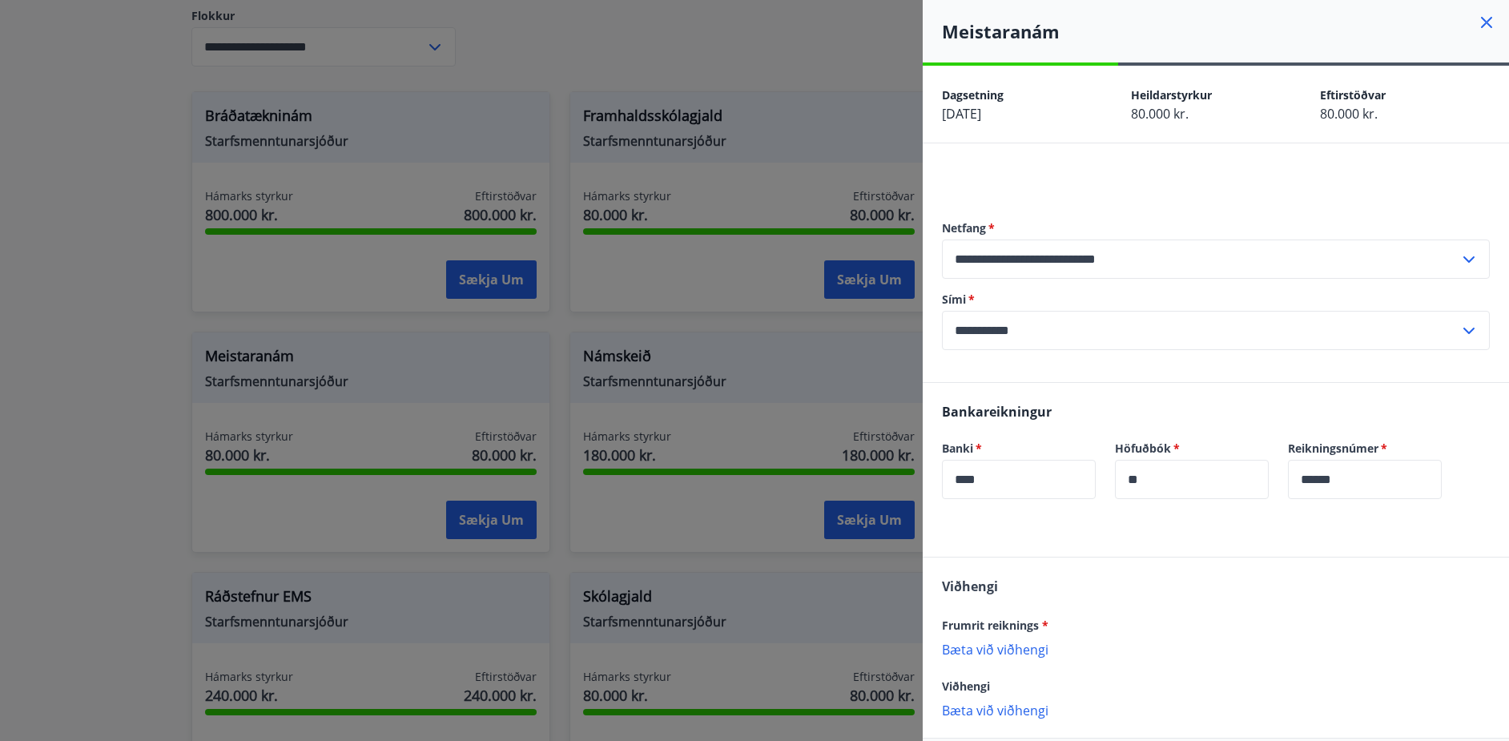
click at [865, 527] on div at bounding box center [754, 370] width 1509 height 741
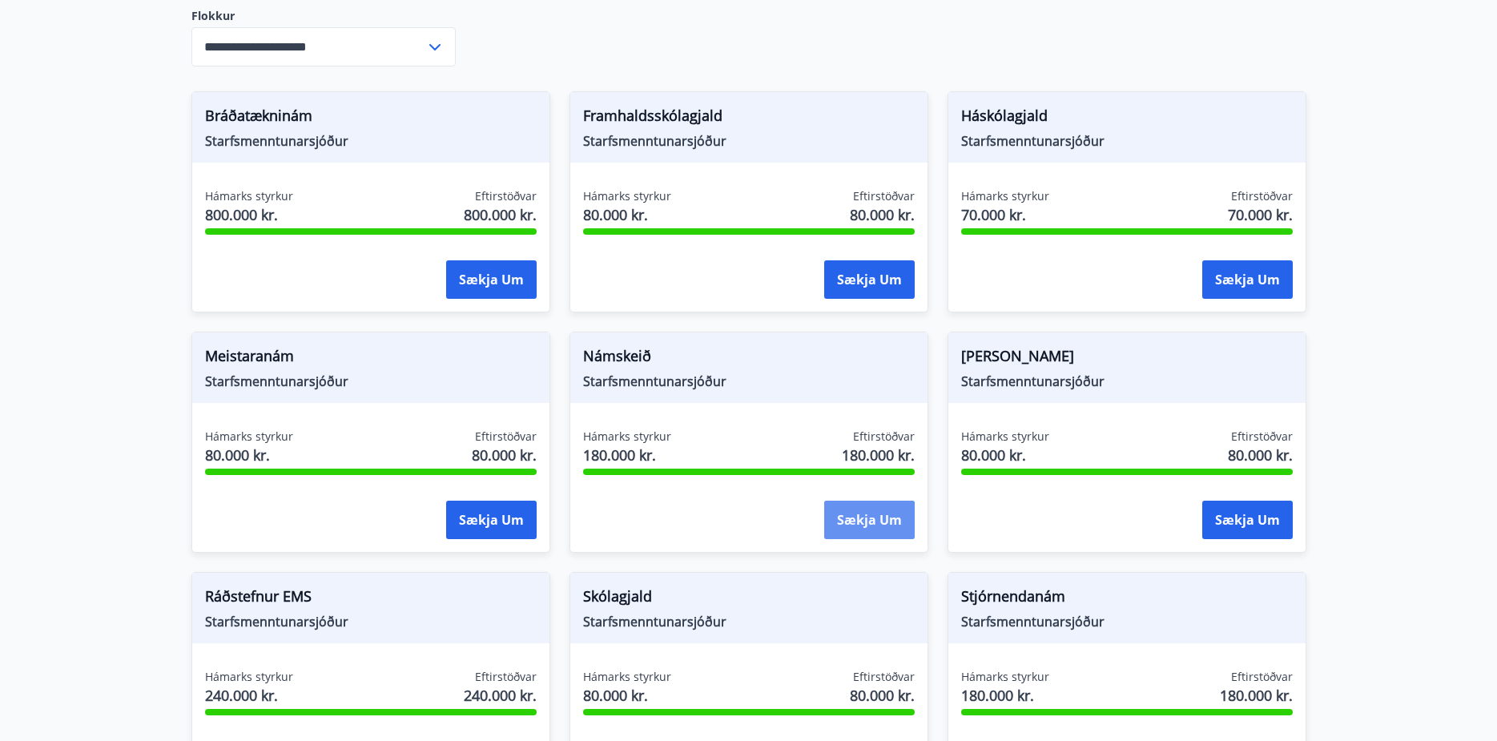
click at [865, 527] on button "Sækja um" at bounding box center [869, 520] width 91 height 38
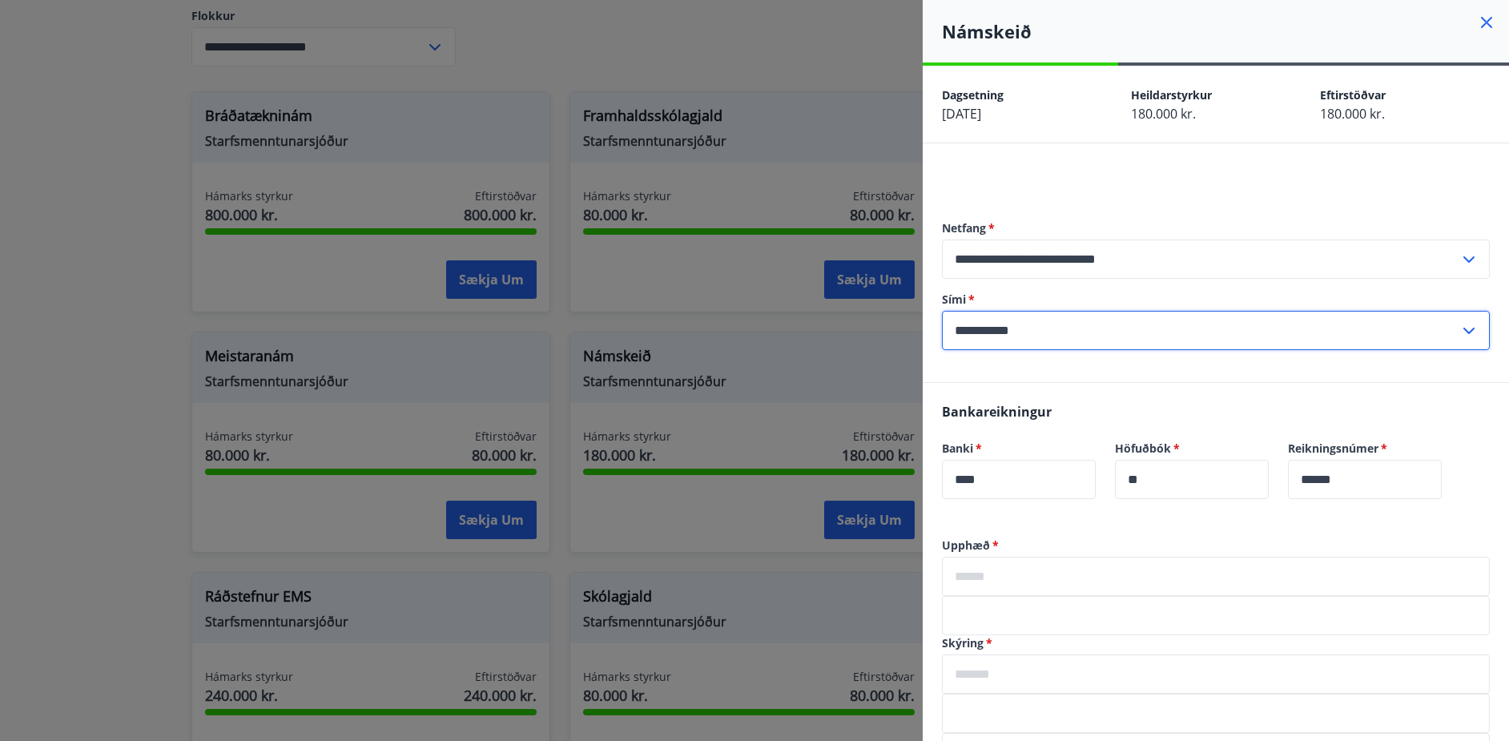
click at [1058, 329] on input "**********" at bounding box center [1201, 330] width 518 height 39
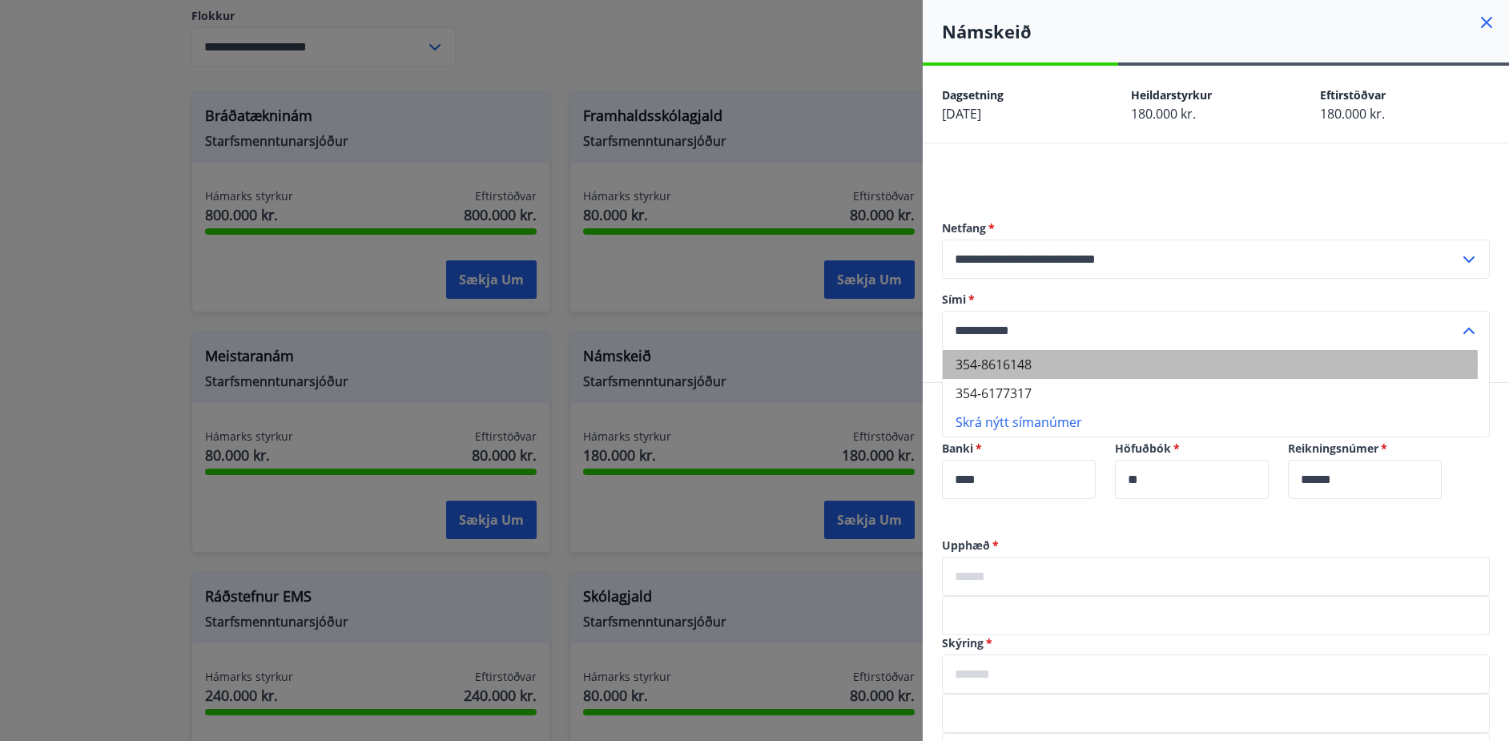
click at [1023, 365] on li "354-8616148" at bounding box center [1216, 364] width 546 height 29
type input "**********"
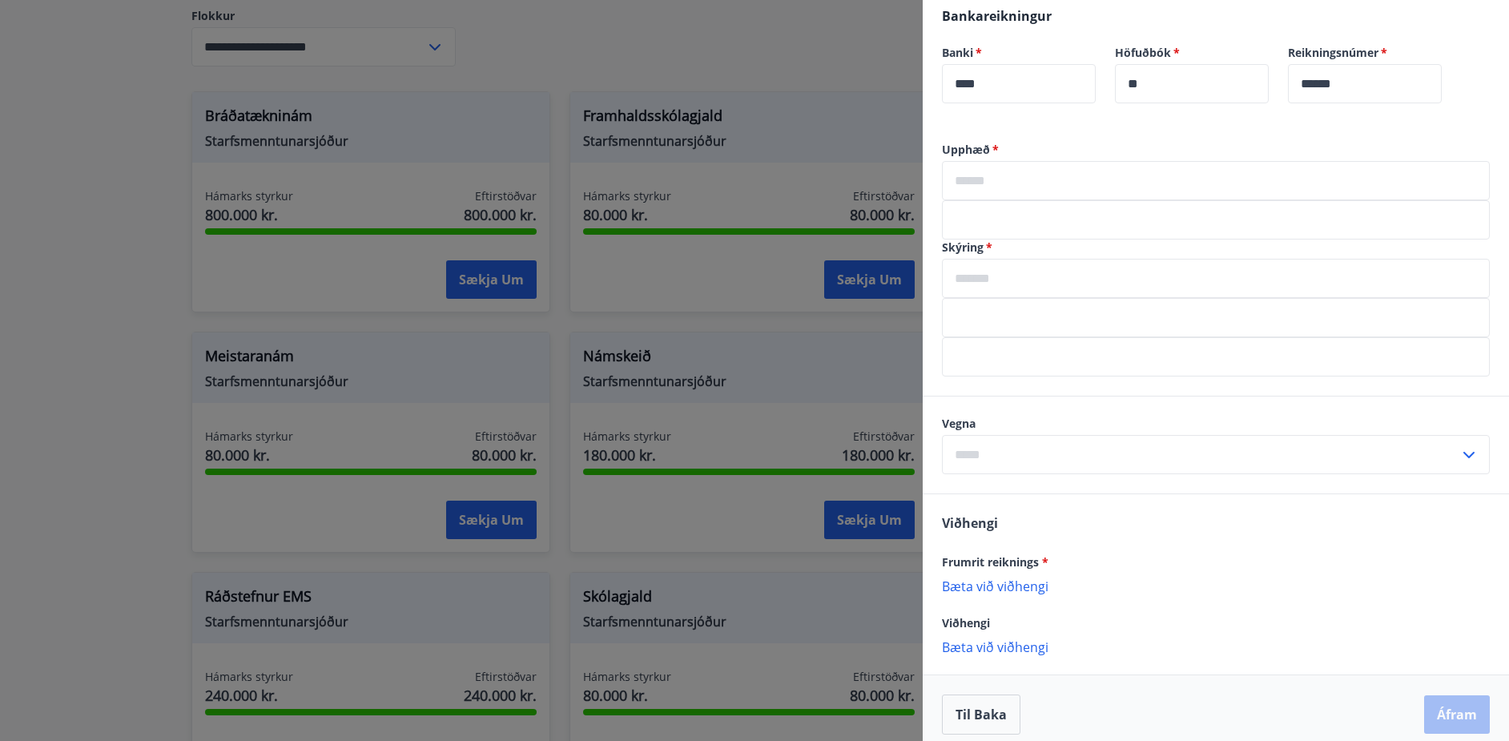
scroll to position [409, 0]
